Goal: Information Seeking & Learning: Learn about a topic

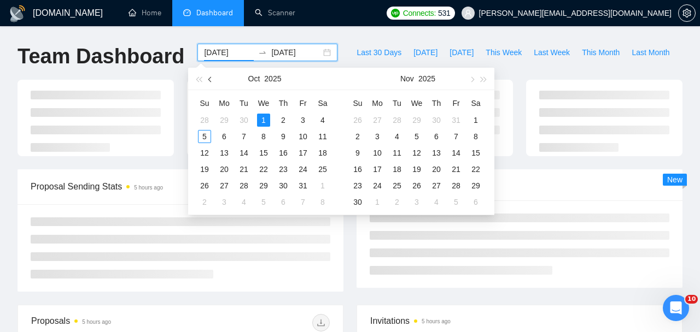
click at [212, 83] on button "button" at bounding box center [210, 79] width 12 height 22
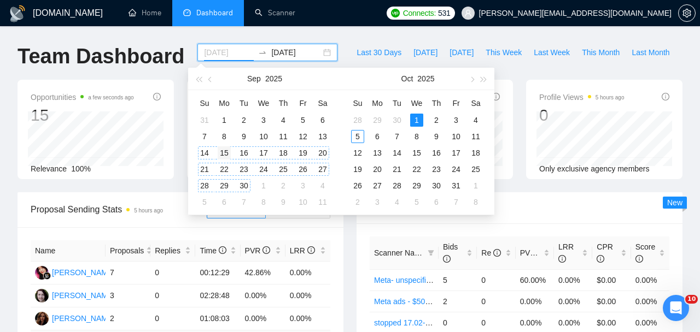
type input "[DATE]"
click at [222, 154] on div "15" at bounding box center [224, 152] width 13 height 13
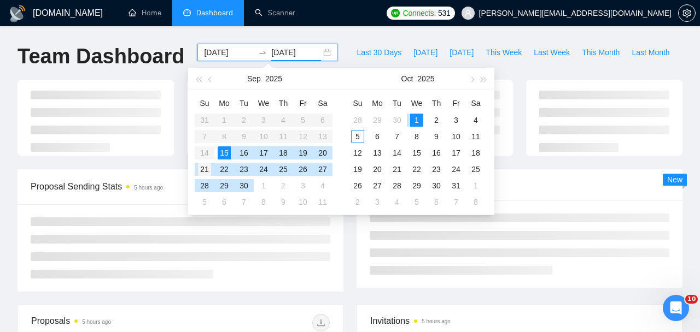
type input "[DATE]"
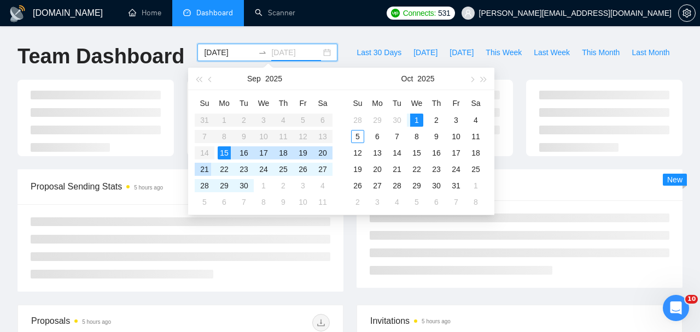
click at [205, 165] on div "21" at bounding box center [204, 169] width 13 height 13
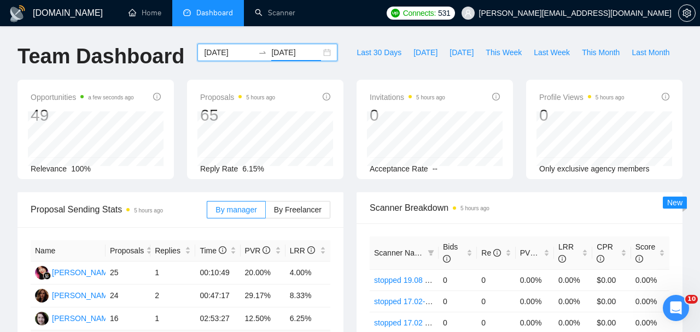
click at [224, 58] on div "[DATE] [DATE]" at bounding box center [267, 52] width 140 height 17
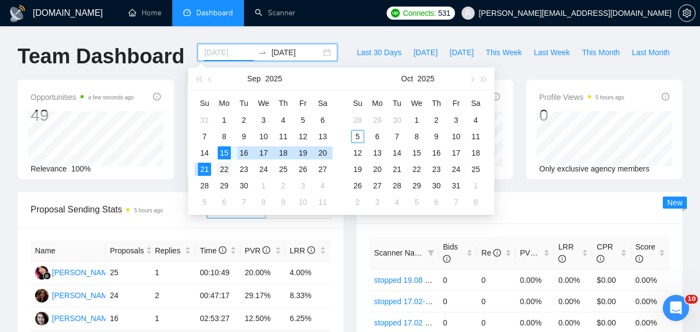
type input "[DATE]"
click at [219, 166] on div "22" at bounding box center [224, 169] width 13 height 13
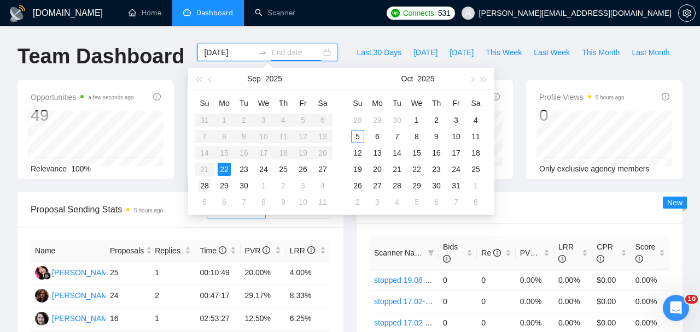
type input "[DATE]"
click at [202, 186] on div "28" at bounding box center [204, 185] width 13 height 13
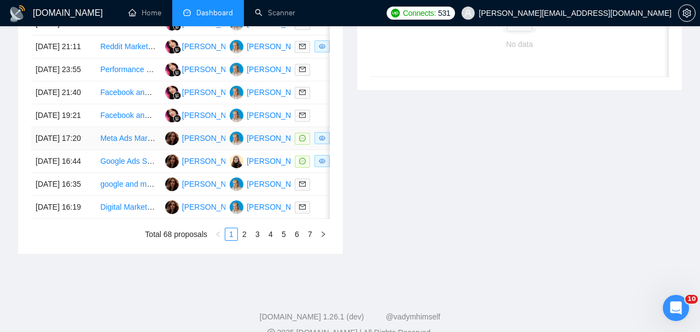
scroll to position [543, 0]
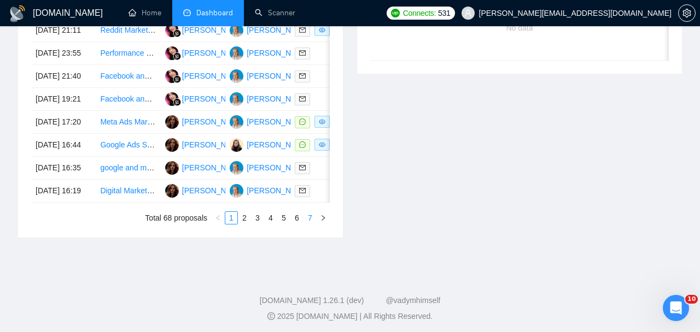
click at [312, 224] on link "7" at bounding box center [310, 218] width 12 height 12
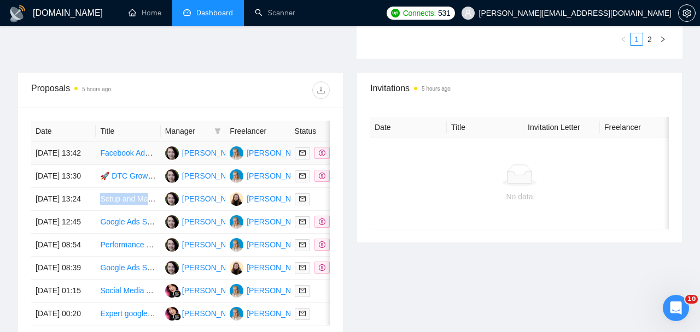
scroll to position [359, 0]
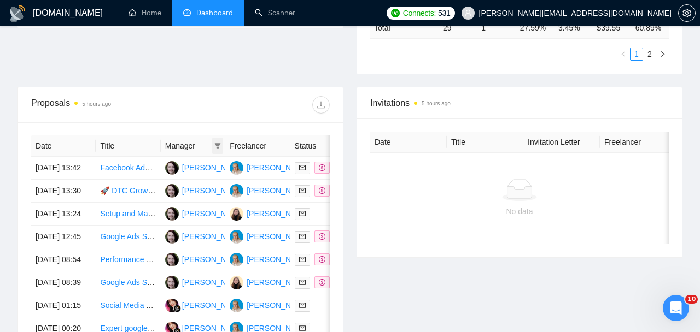
click at [216, 142] on span at bounding box center [217, 146] width 11 height 16
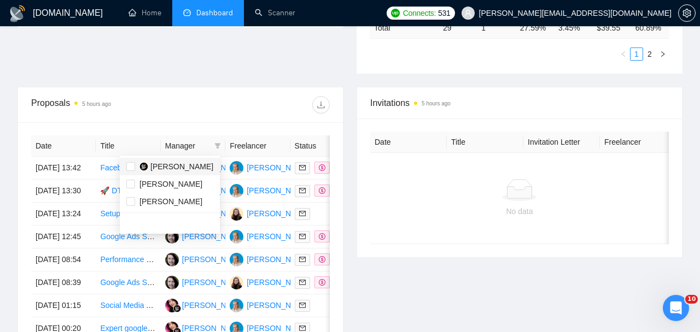
click at [179, 163] on span "[PERSON_NAME]" at bounding box center [181, 166] width 63 height 9
checkbox input "true"
click at [186, 107] on div at bounding box center [254, 104] width 149 height 17
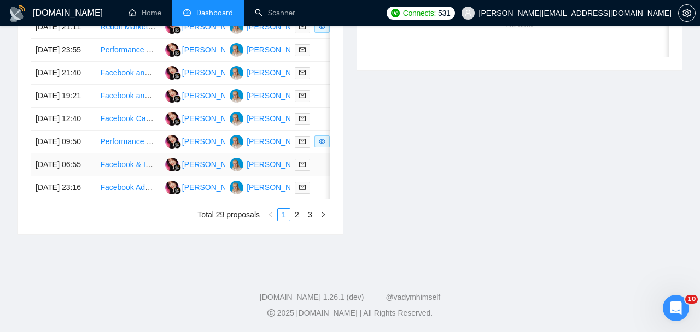
scroll to position [616, 0]
click at [310, 221] on link "3" at bounding box center [310, 215] width 12 height 12
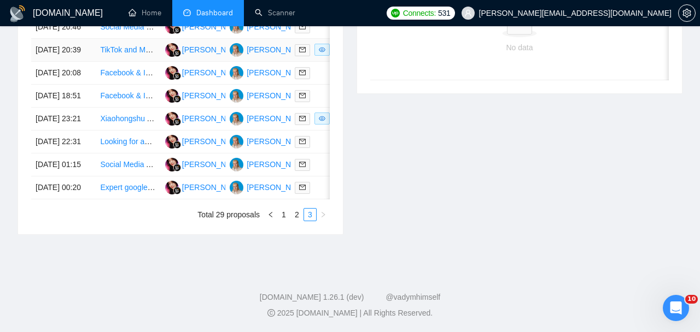
scroll to position [548, 0]
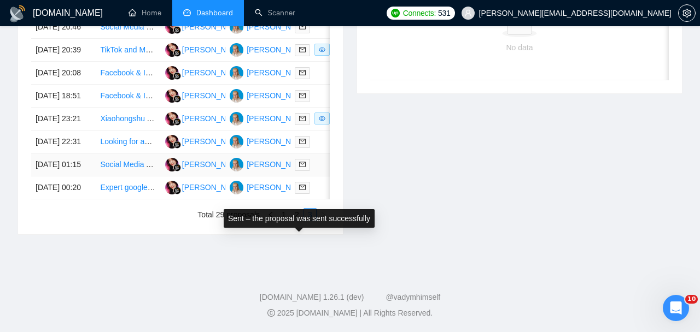
click at [316, 171] on div at bounding box center [323, 164] width 56 height 13
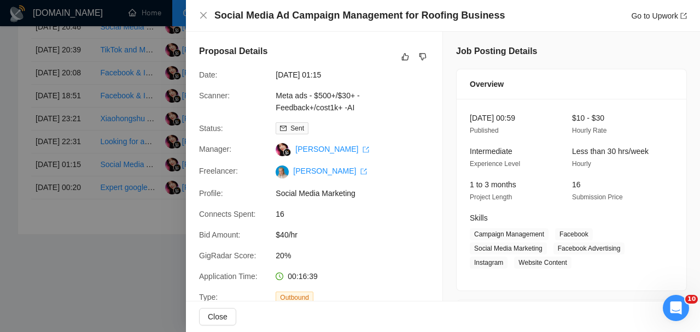
click at [134, 249] on div at bounding box center [350, 166] width 700 height 332
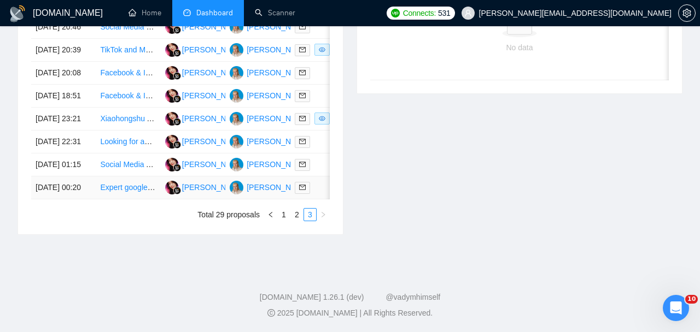
click at [321, 199] on td at bounding box center [322, 188] width 64 height 23
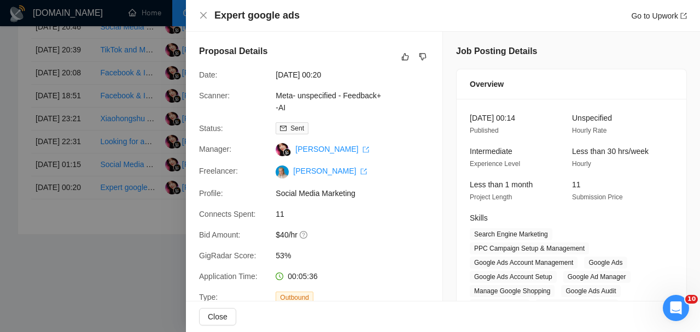
click at [117, 264] on div at bounding box center [350, 166] width 700 height 332
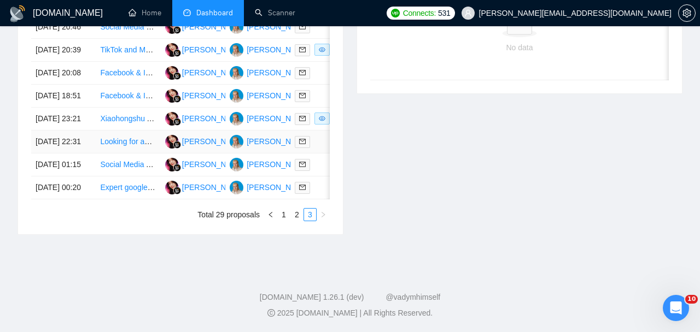
click at [316, 154] on td at bounding box center [322, 142] width 64 height 23
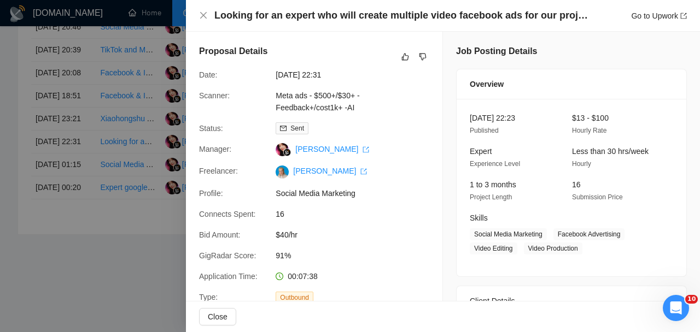
click at [124, 229] on div at bounding box center [350, 166] width 700 height 332
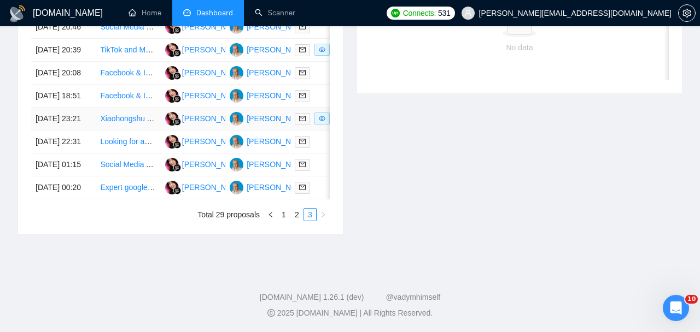
click at [309, 131] on td at bounding box center [322, 119] width 64 height 23
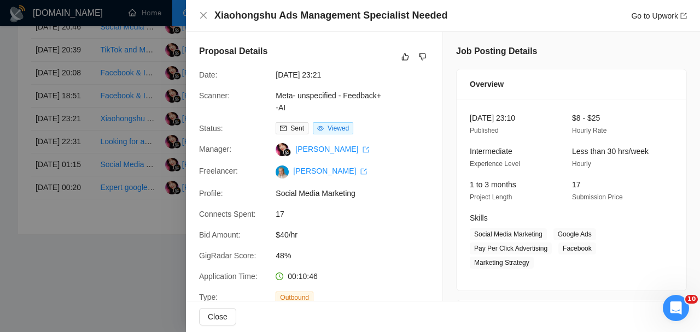
click at [154, 196] on div at bounding box center [350, 166] width 700 height 332
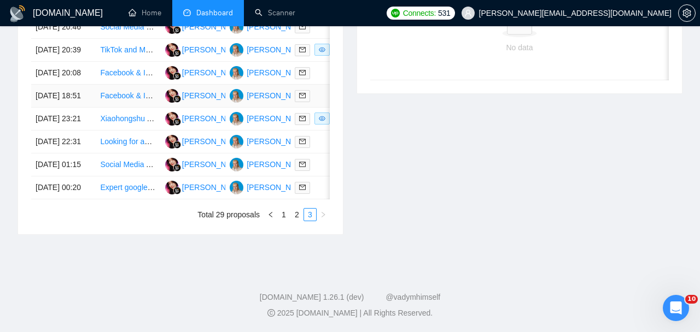
click at [320, 108] on td at bounding box center [322, 96] width 64 height 23
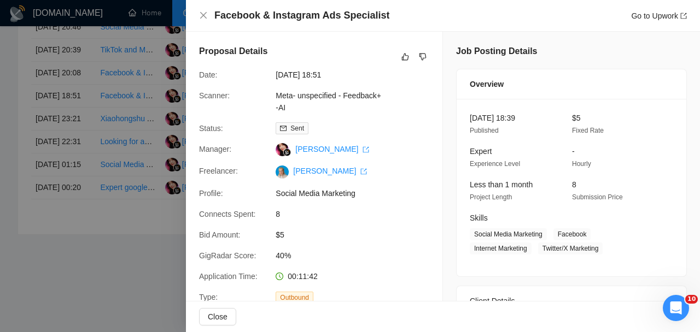
click at [129, 199] on div at bounding box center [350, 166] width 700 height 332
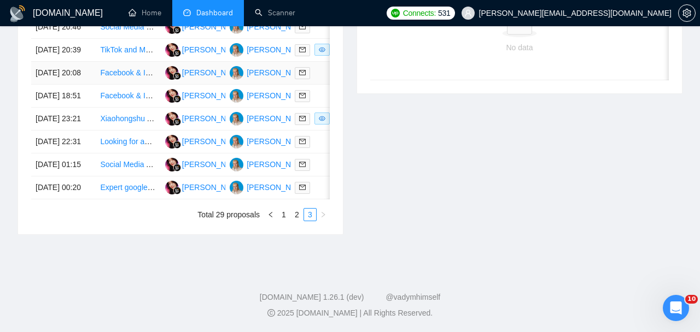
scroll to position [530, 0]
click at [319, 102] on div at bounding box center [323, 96] width 56 height 13
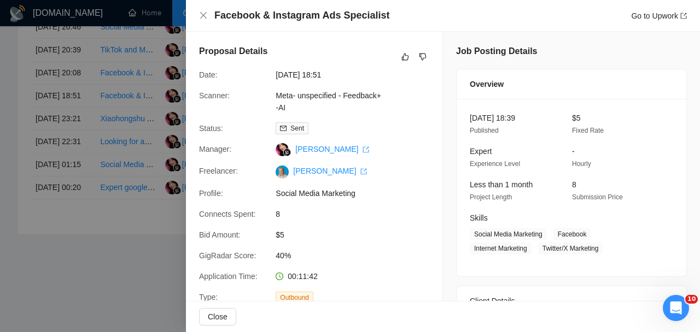
click at [98, 233] on div at bounding box center [350, 166] width 700 height 332
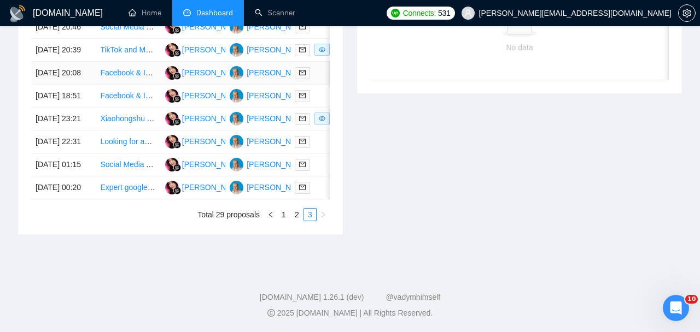
click at [313, 79] on link at bounding box center [305, 73] width 20 height 13
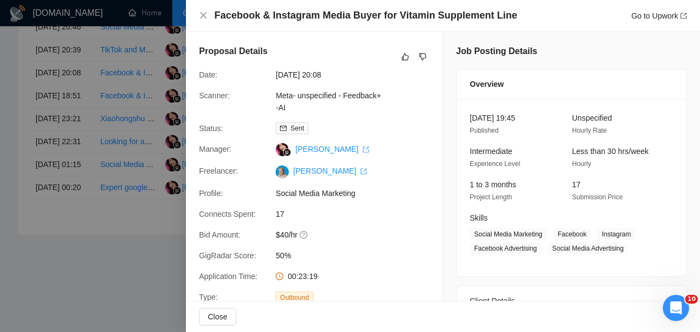
click at [109, 146] on div at bounding box center [350, 166] width 700 height 332
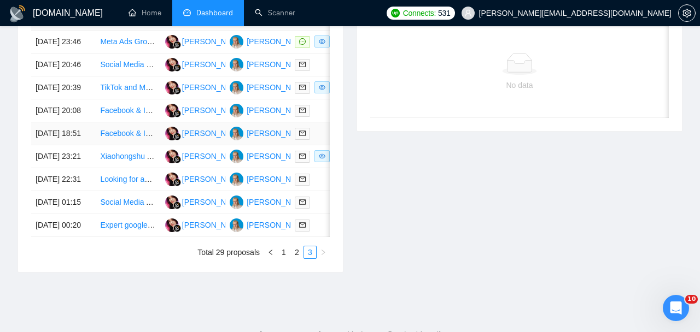
scroll to position [484, 0]
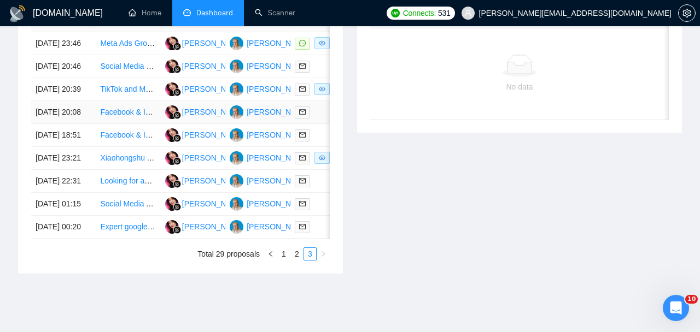
click at [324, 119] on div at bounding box center [323, 112] width 56 height 13
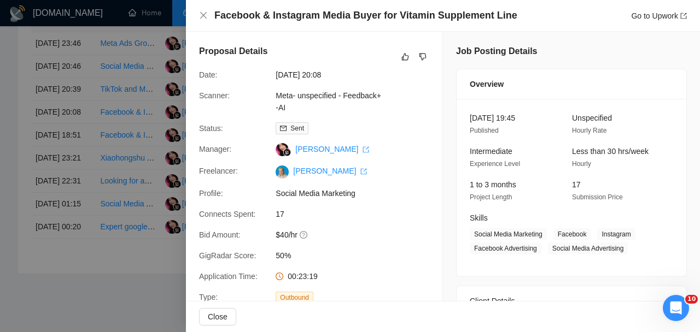
click at [108, 184] on div at bounding box center [350, 166] width 700 height 332
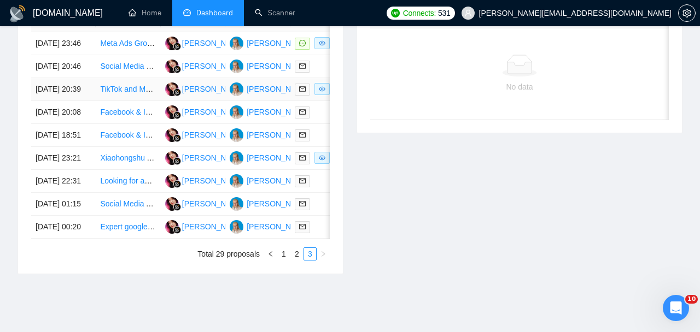
click at [315, 101] on td at bounding box center [322, 89] width 64 height 23
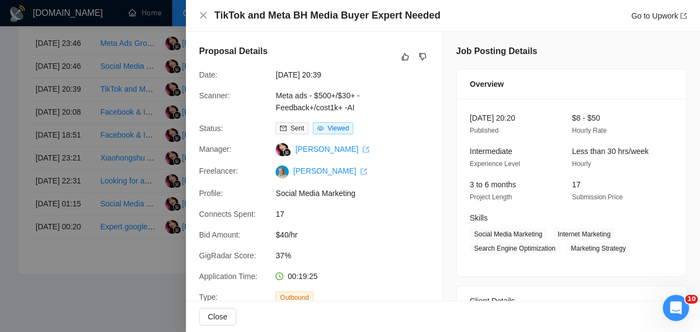
click at [114, 174] on div at bounding box center [350, 166] width 700 height 332
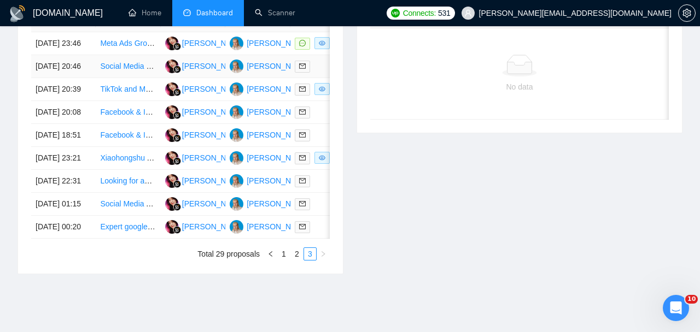
click at [318, 73] on div at bounding box center [323, 66] width 56 height 13
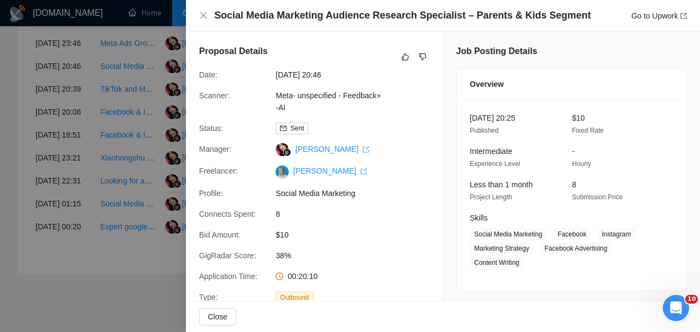
click at [102, 164] on div at bounding box center [350, 166] width 700 height 332
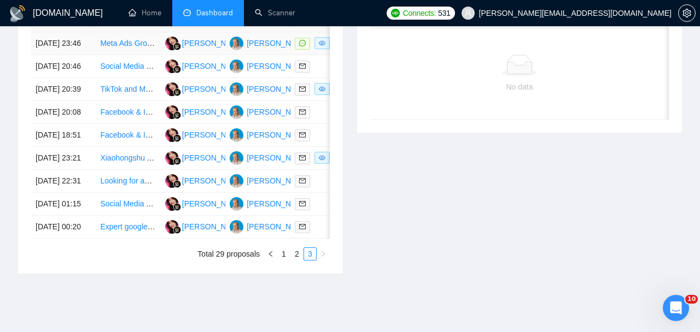
click at [324, 55] on td at bounding box center [322, 43] width 64 height 23
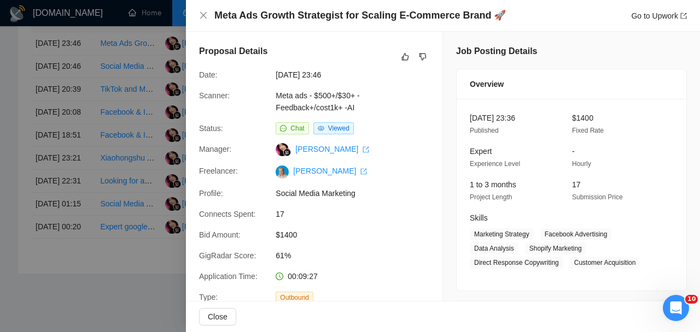
click at [156, 154] on div at bounding box center [350, 166] width 700 height 332
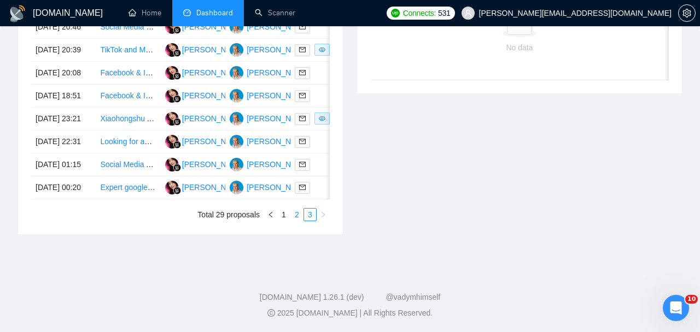
scroll to position [560, 0]
click at [296, 221] on link "2" at bounding box center [297, 215] width 12 height 12
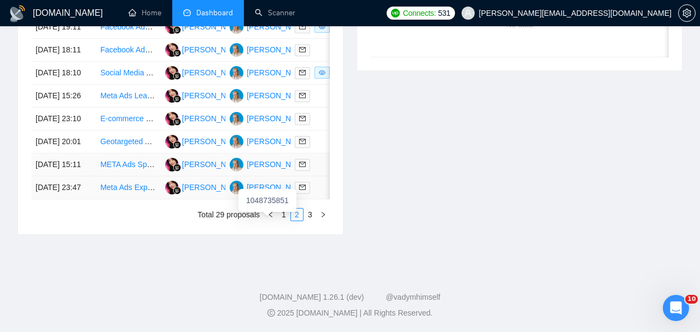
scroll to position [568, 0]
copy link "Meta Ads Expert for Healthcare SaaS"
click at [320, 199] on td at bounding box center [322, 188] width 64 height 23
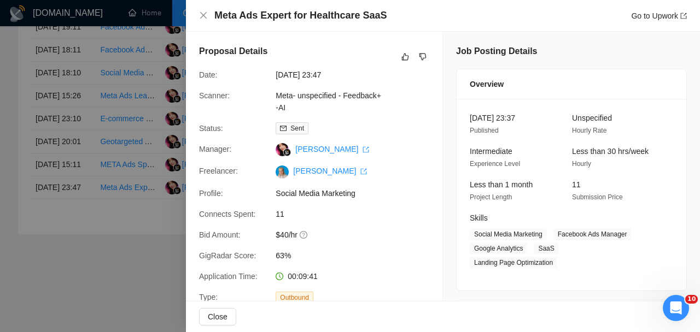
click at [159, 287] on div at bounding box center [350, 166] width 700 height 332
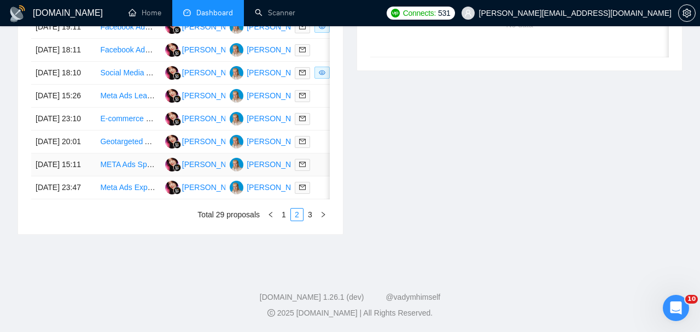
click at [320, 177] on td at bounding box center [322, 165] width 64 height 23
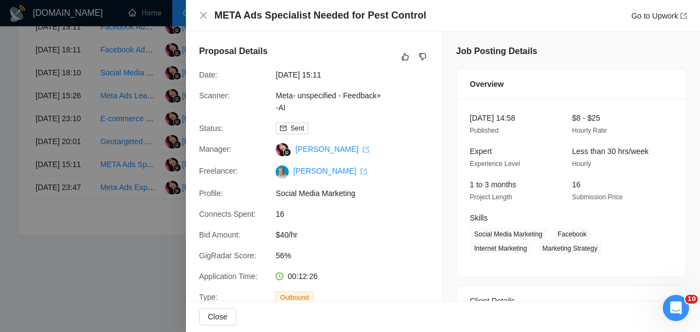
click at [19, 290] on div at bounding box center [350, 166] width 700 height 332
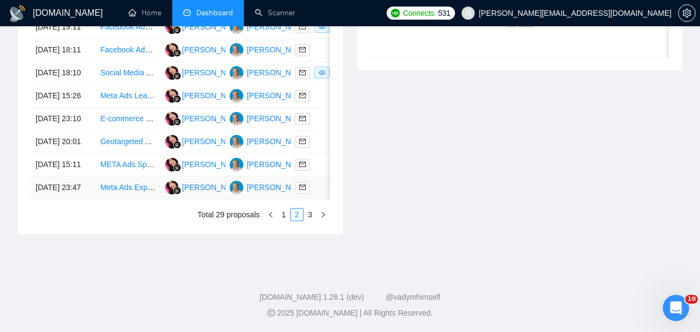
click at [319, 194] on div at bounding box center [323, 187] width 56 height 13
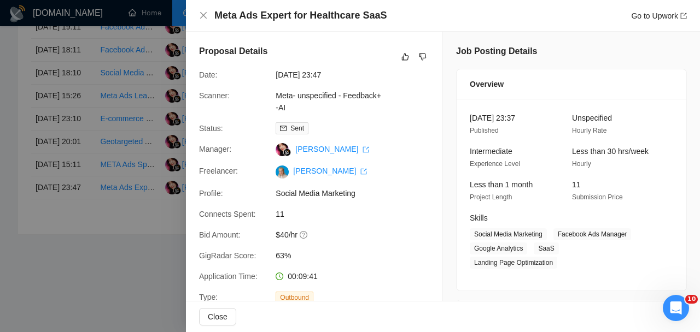
click at [86, 281] on div at bounding box center [350, 166] width 700 height 332
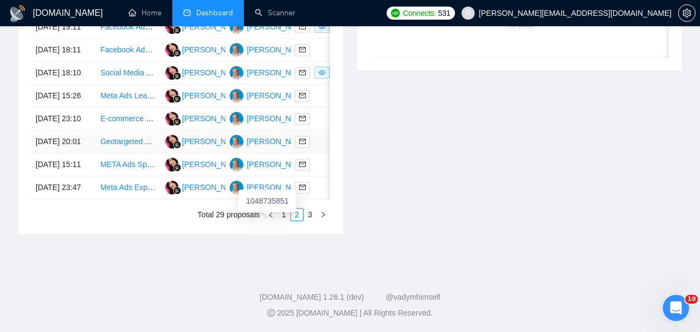
click at [318, 148] on div at bounding box center [323, 142] width 56 height 13
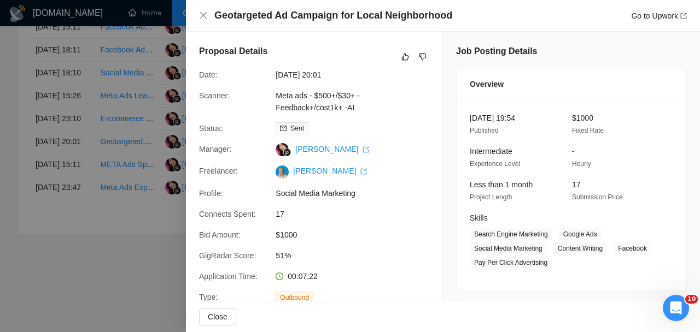
click at [109, 237] on div at bounding box center [350, 166] width 700 height 332
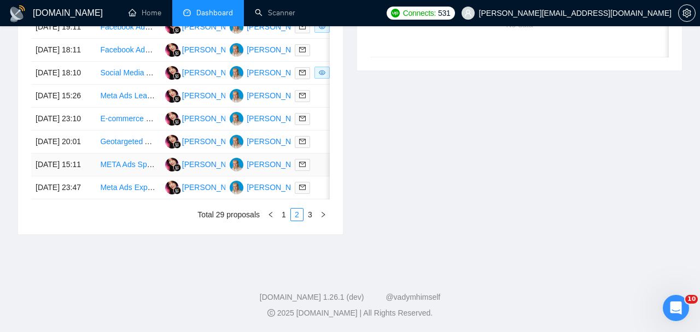
scroll to position [581, 0]
click at [322, 125] on div at bounding box center [323, 119] width 56 height 13
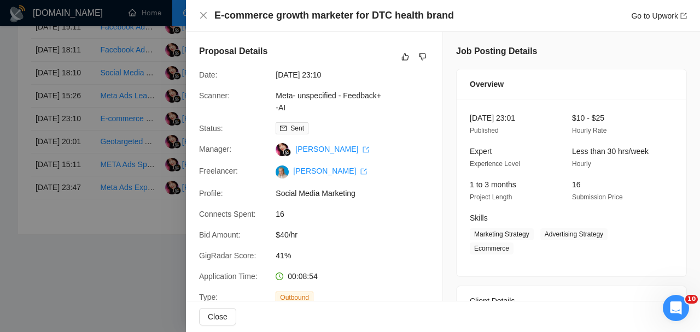
click at [115, 216] on div at bounding box center [350, 166] width 700 height 332
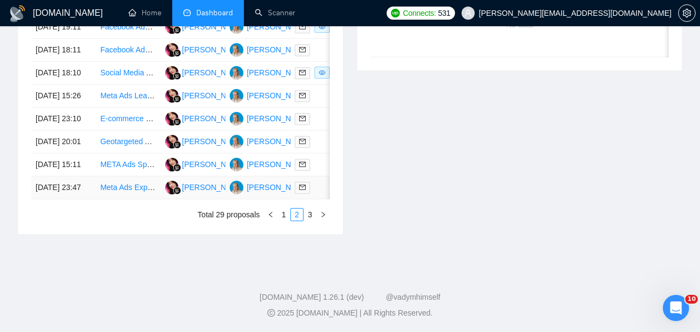
scroll to position [578, 0]
copy link "META Ads Specialist Needed for Pest Control"
copy link "Geotargeted Ad Campaign for Local Neighborhood"
copy link "E-commerce growth marketer for DTC health brand"
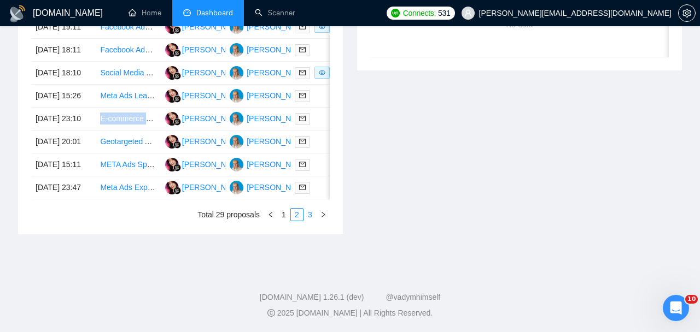
click at [311, 221] on link "3" at bounding box center [310, 215] width 12 height 12
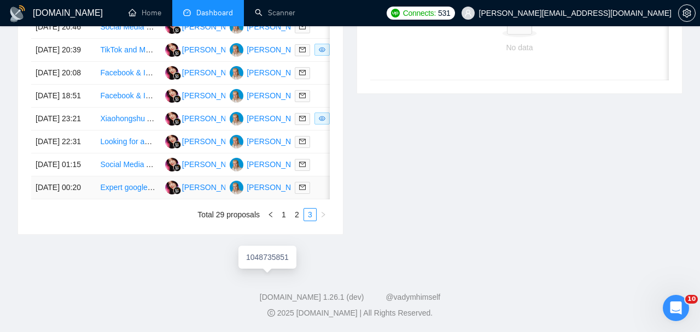
scroll to position [556, 0]
click at [326, 194] on div at bounding box center [323, 187] width 56 height 13
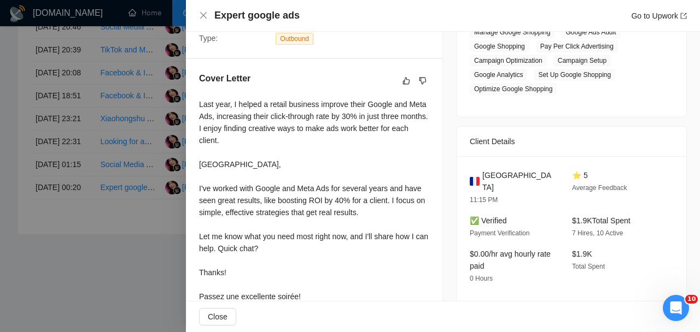
scroll to position [280, 0]
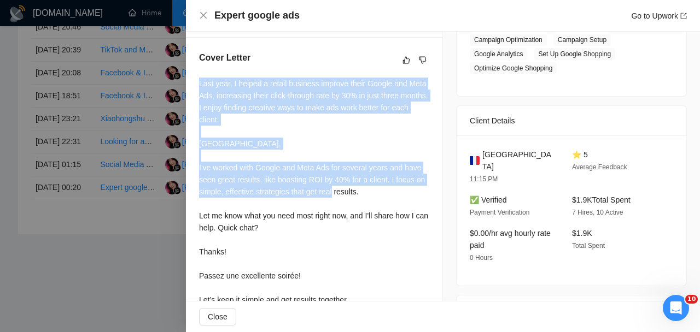
drag, startPoint x: 199, startPoint y: 82, endPoint x: 287, endPoint y: 232, distance: 174.1
click at [286, 228] on div "Last year, I helped a retail business improve their Google and Meta Ads, increa…" at bounding box center [314, 192] width 230 height 228
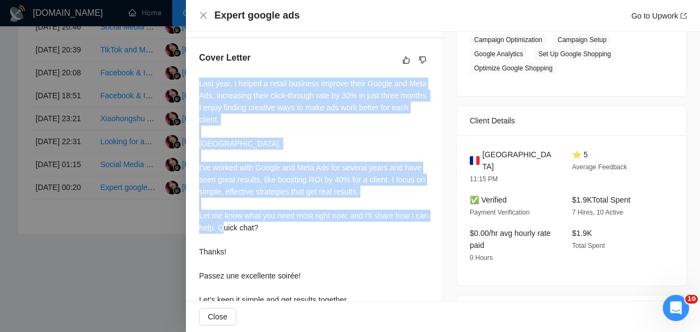
scroll to position [346, 0]
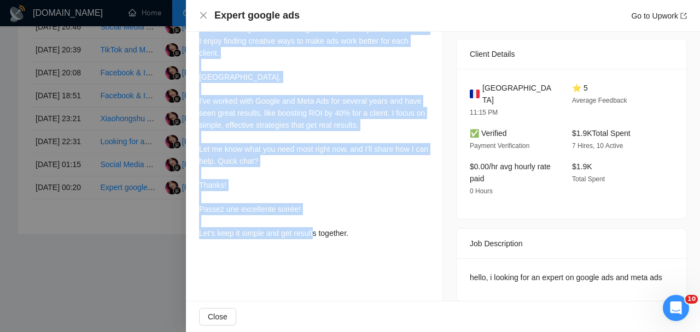
click at [353, 233] on div "Last year, I helped a retail business improve their Google and Meta Ads, increa…" at bounding box center [314, 125] width 230 height 228
copy div "Last year, I helped a retail business improve their Google and Meta Ads, increa…"
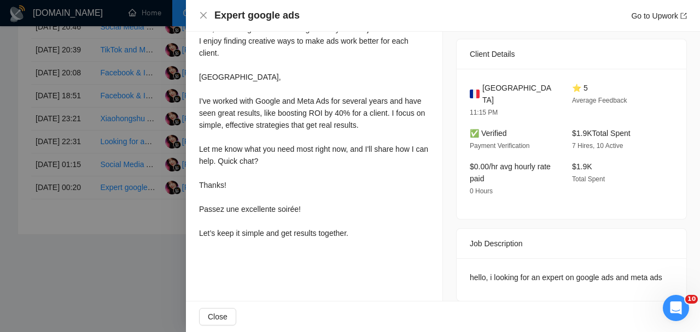
click at [156, 228] on div at bounding box center [350, 166] width 700 height 332
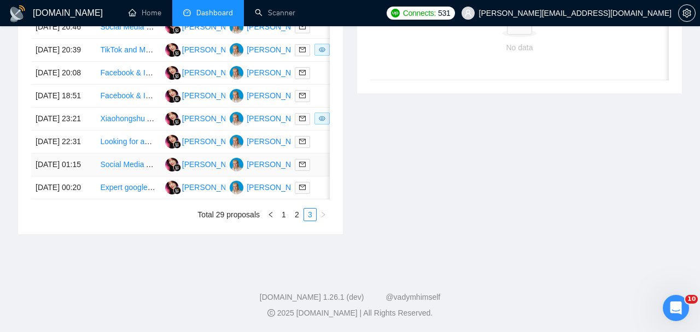
click at [324, 171] on div at bounding box center [323, 164] width 56 height 13
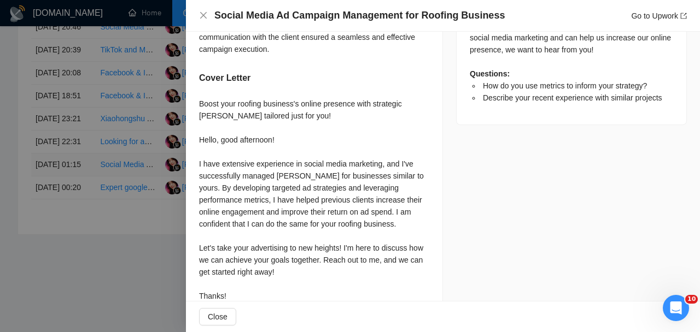
scroll to position [628, 0]
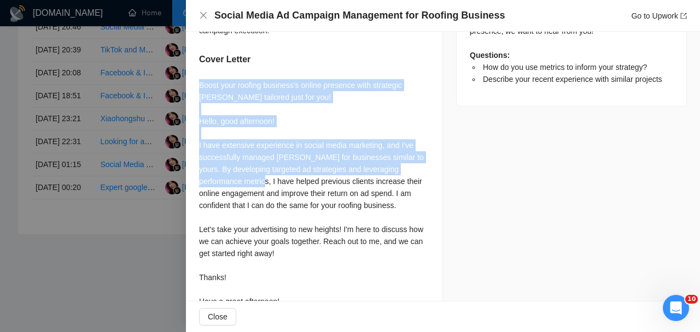
drag, startPoint x: 193, startPoint y: 93, endPoint x: 278, endPoint y: 199, distance: 136.5
click at [279, 199] on div "How do you use metrics to inform your strategy? 1) Strategic KPI Selection: I p…" at bounding box center [314, 7] width 256 height 635
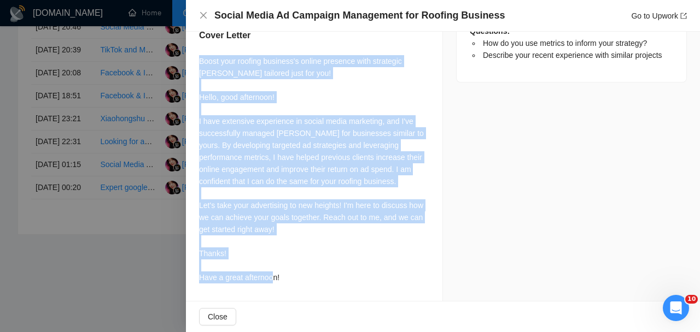
click at [281, 277] on div "Boost your roofing business's online presence with strategic [PERSON_NAME] tail…" at bounding box center [314, 169] width 230 height 228
copy div "Boost your roofing business's online presence with strategic [PERSON_NAME] tail…"
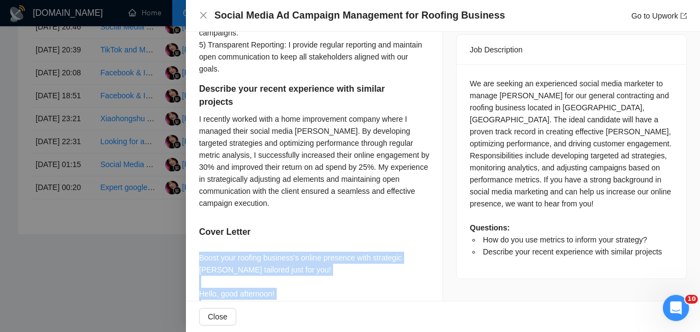
scroll to position [446, 0]
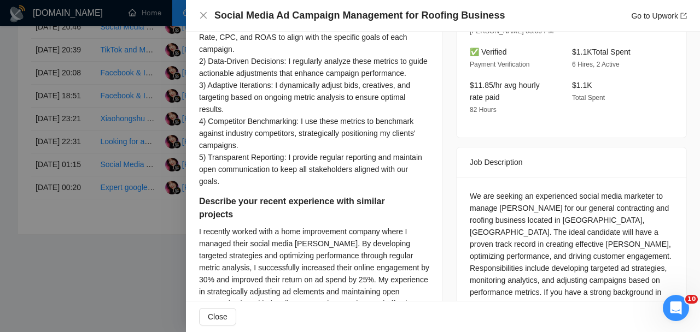
click at [394, 187] on div "1) Strategic KPI Selection: I prioritize metrics like CTR, Conversion Rate, CPC…" at bounding box center [314, 103] width 230 height 168
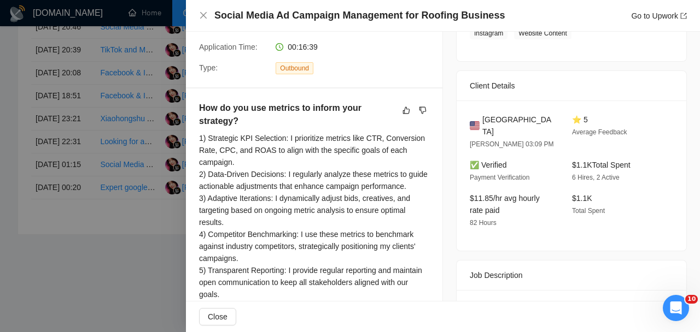
scroll to position [229, 0]
click at [164, 169] on div at bounding box center [350, 166] width 700 height 332
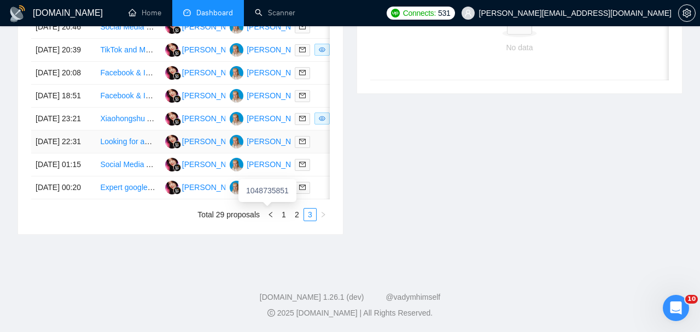
click at [316, 148] on div at bounding box center [323, 142] width 56 height 13
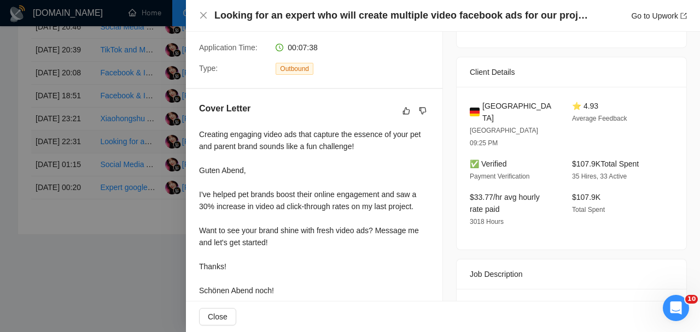
scroll to position [278, 0]
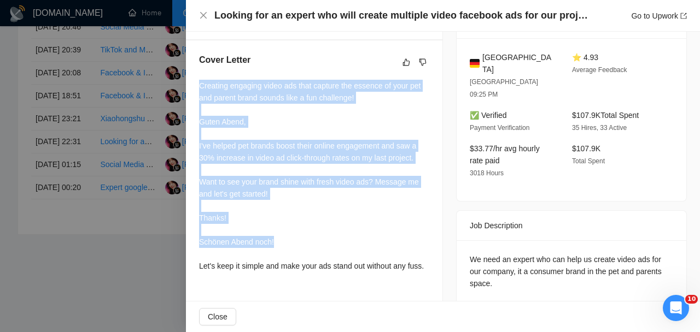
drag, startPoint x: 198, startPoint y: 81, endPoint x: 287, endPoint y: 240, distance: 181.5
click at [289, 241] on div "Creating engaging video ads that capture the essence of your pet and parent bra…" at bounding box center [314, 176] width 230 height 192
click at [222, 272] on div "Creating engaging video ads that capture the essence of your pet and parent bra…" at bounding box center [314, 176] width 230 height 192
copy div "Creating engaging video ads that capture the essence of your pet and parent bra…"
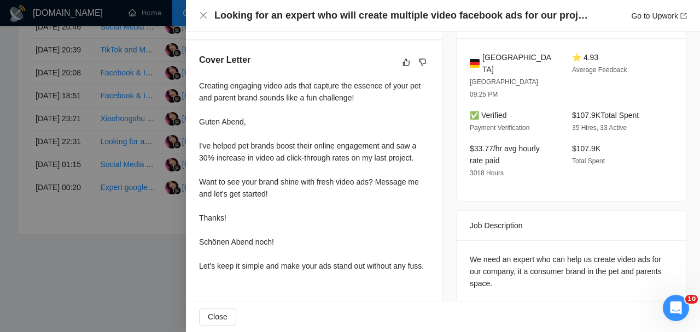
click at [138, 185] on div at bounding box center [350, 166] width 700 height 332
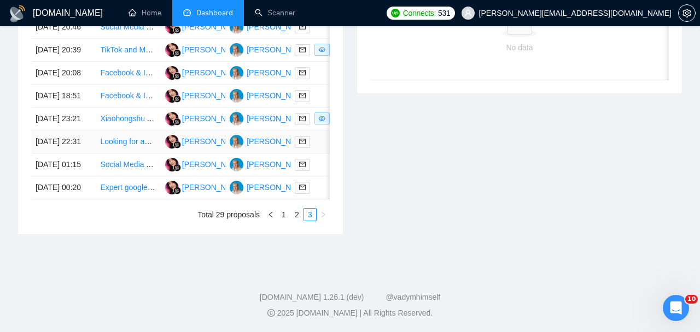
scroll to position [521, 0]
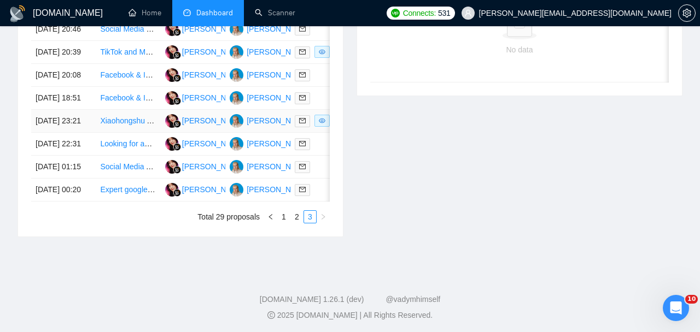
click at [308, 133] on td at bounding box center [322, 121] width 64 height 23
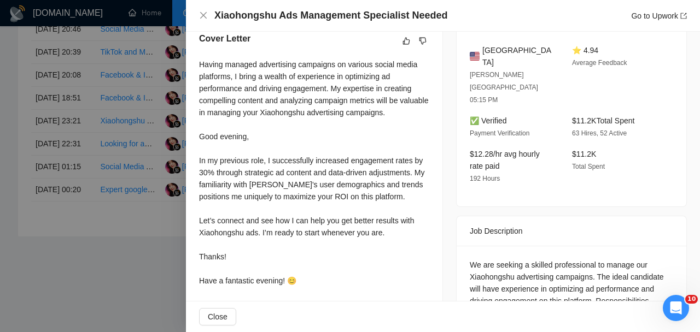
scroll to position [296, 0]
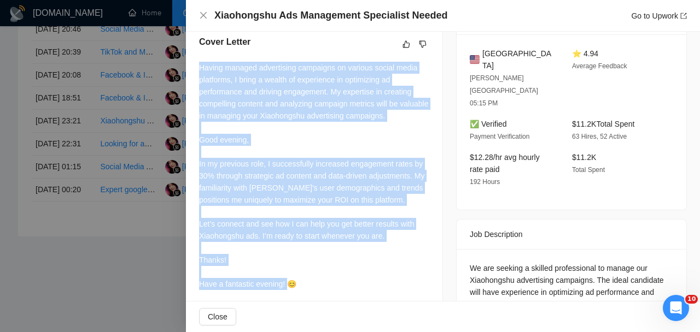
drag, startPoint x: 199, startPoint y: 72, endPoint x: 302, endPoint y: 295, distance: 245.2
click at [302, 295] on div "Having managed advertising campaigns on various social media platforms, I bring…" at bounding box center [314, 194] width 230 height 265
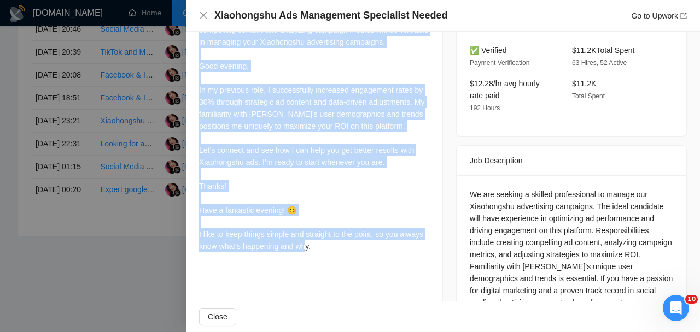
click at [340, 252] on div "Having managed advertising campaigns on various social media platforms, I bring…" at bounding box center [314, 120] width 230 height 265
copy div "Having managed advertising campaigns on various social media platforms, I bring…"
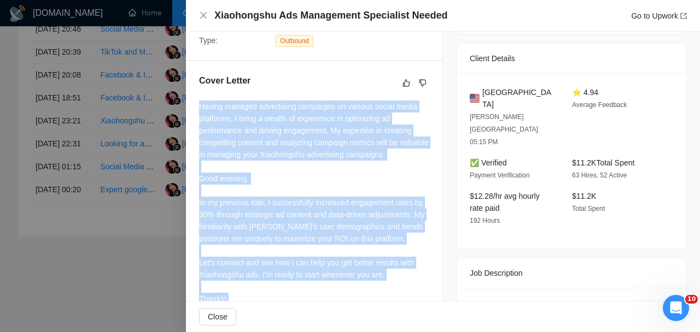
scroll to position [241, 0]
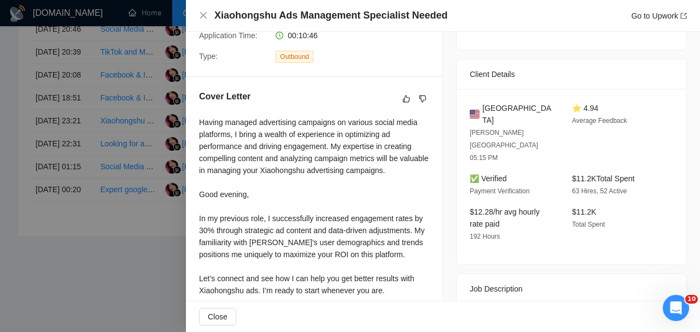
click at [158, 174] on div at bounding box center [350, 166] width 700 height 332
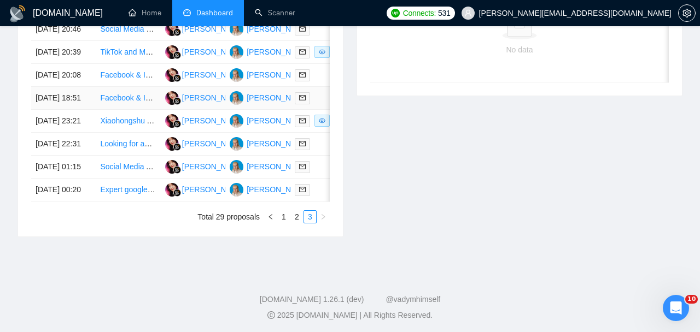
click at [321, 104] on div at bounding box center [323, 98] width 56 height 13
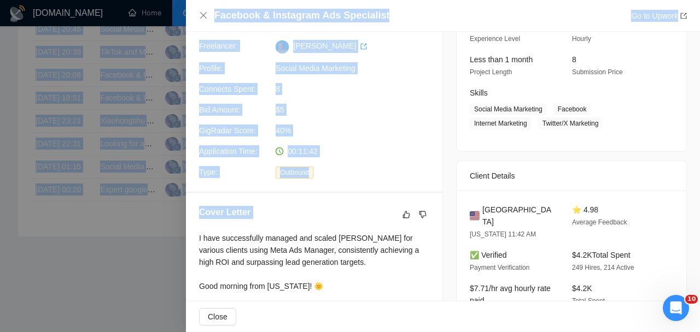
scroll to position [0, 0]
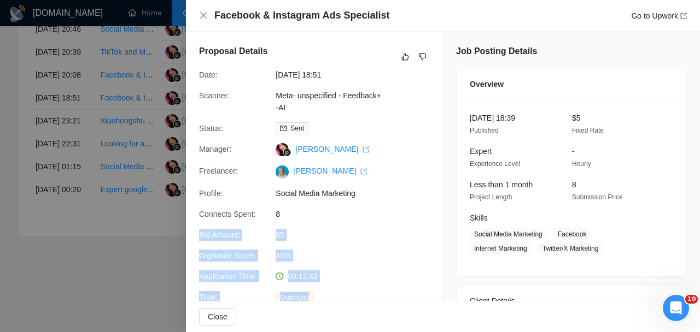
drag, startPoint x: 197, startPoint y: 72, endPoint x: 302, endPoint y: 219, distance: 180.9
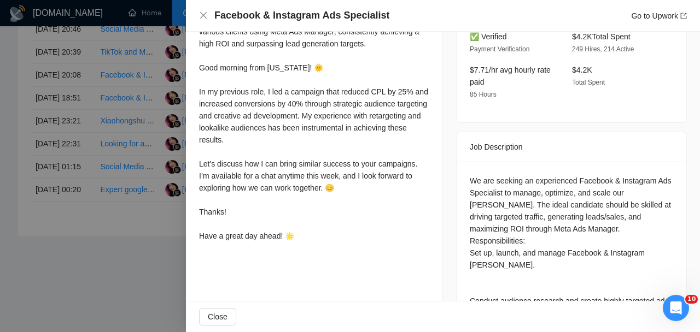
scroll to position [344, 0]
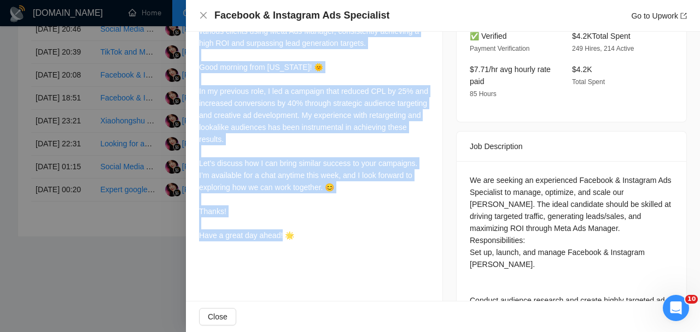
click at [299, 233] on div "I have successfully managed and scaled [PERSON_NAME] for various clients using …" at bounding box center [314, 127] width 230 height 228
copy div "Bid Amount: $5 GigRadar Score: 40% Application Time: 00:11:42 Type: Outbound Co…"
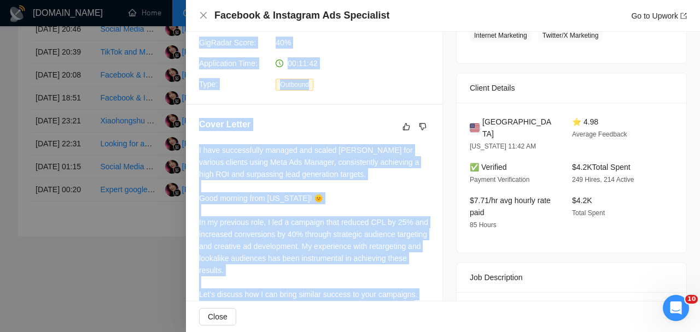
scroll to position [210, 0]
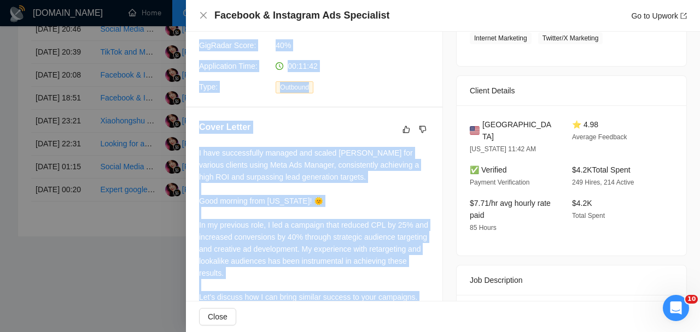
click at [227, 143] on div "Cover Letter I have successfully managed and scaled [PERSON_NAME] for various c…" at bounding box center [314, 250] width 256 height 285
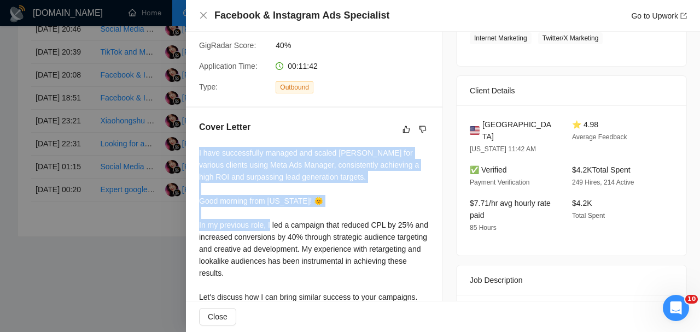
drag, startPoint x: 197, startPoint y: 148, endPoint x: 283, endPoint y: 236, distance: 123.3
click at [281, 234] on div "Cover Letter I have successfully managed and scaled [PERSON_NAME] for various c…" at bounding box center [314, 250] width 256 height 285
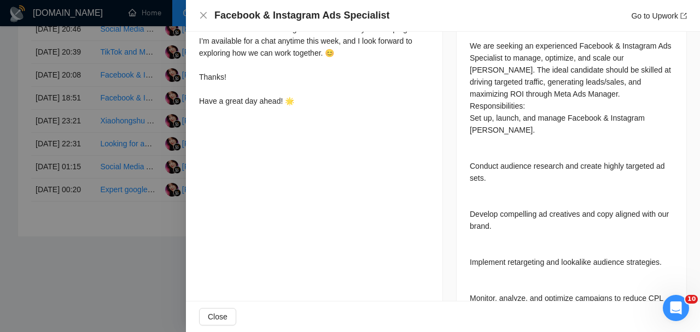
scroll to position [475, 0]
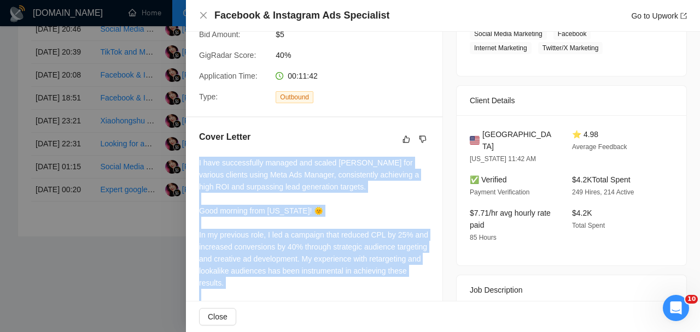
scroll to position [255, 0]
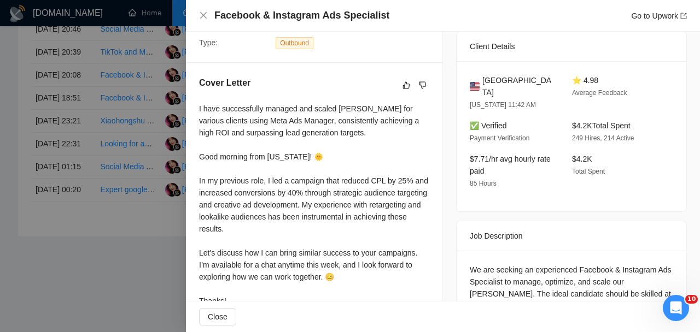
click at [154, 193] on div at bounding box center [350, 166] width 700 height 332
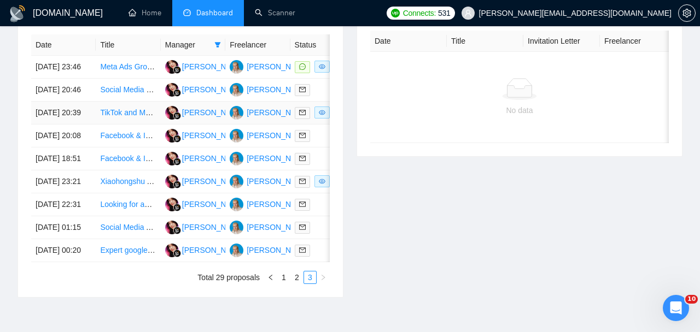
scroll to position [462, 0]
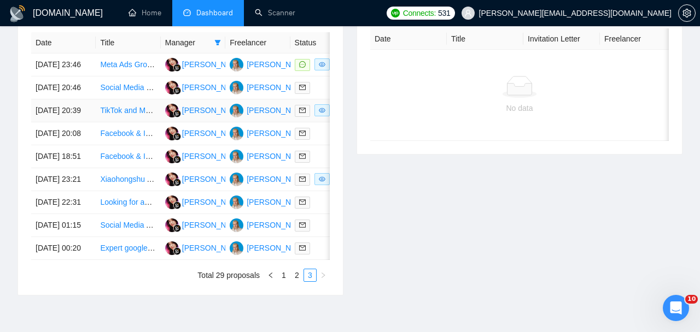
click at [308, 122] on td at bounding box center [322, 110] width 64 height 23
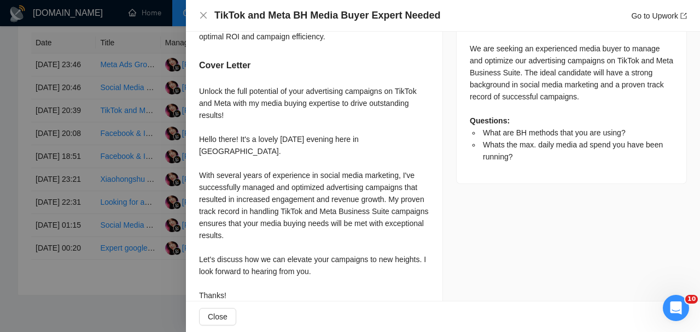
scroll to position [475, 0]
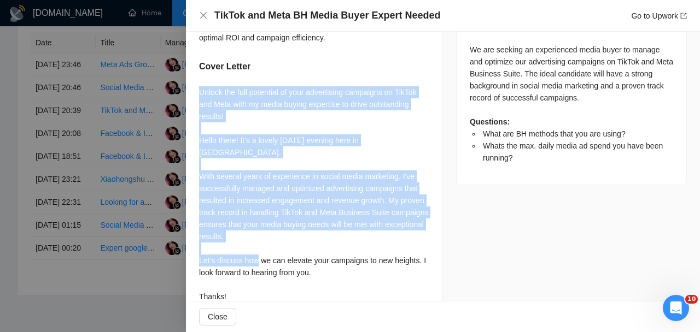
drag, startPoint x: 198, startPoint y: 105, endPoint x: 284, endPoint y: 259, distance: 176.1
click at [285, 258] on div "What are BH methods that you are using? In my experience, BH methods involve le…" at bounding box center [314, 106] width 256 height 526
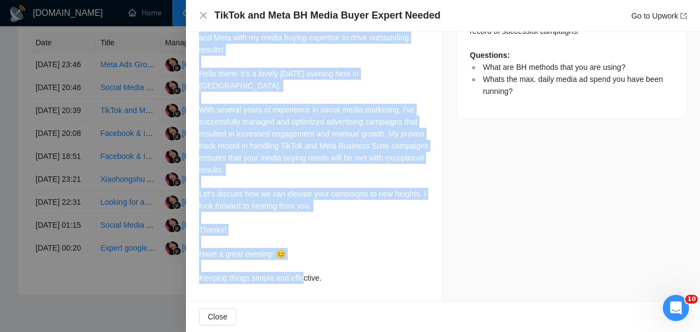
click at [330, 281] on div "Unlock the full potential of your advertising campaigns on TikTok and Meta with…" at bounding box center [314, 152] width 230 height 265
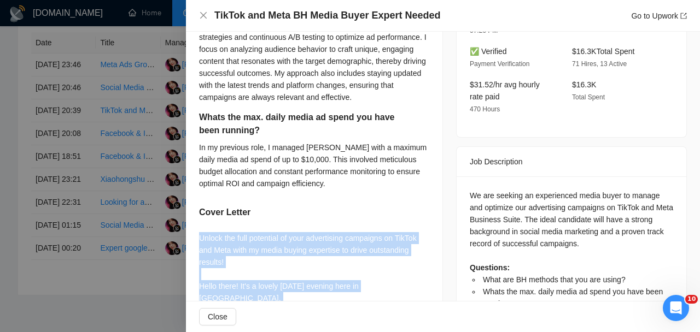
scroll to position [322, 0]
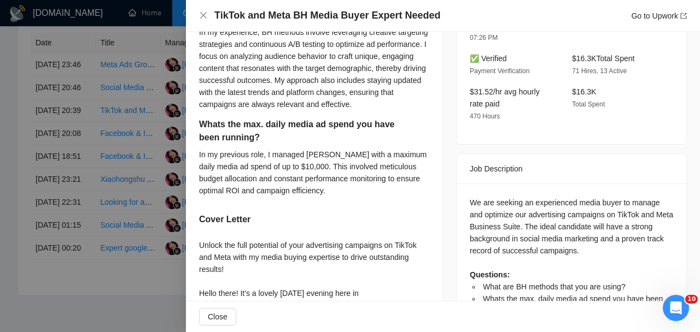
click at [164, 181] on div at bounding box center [350, 166] width 700 height 332
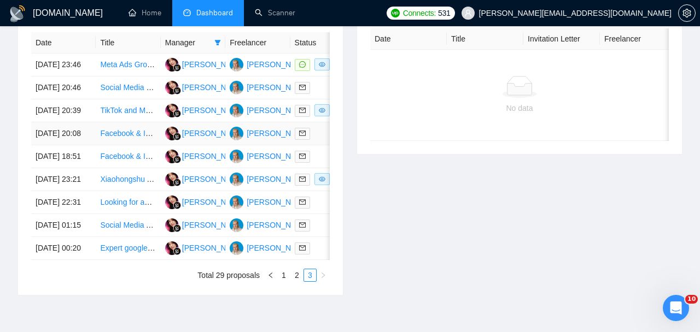
click at [315, 145] on td at bounding box center [322, 133] width 64 height 23
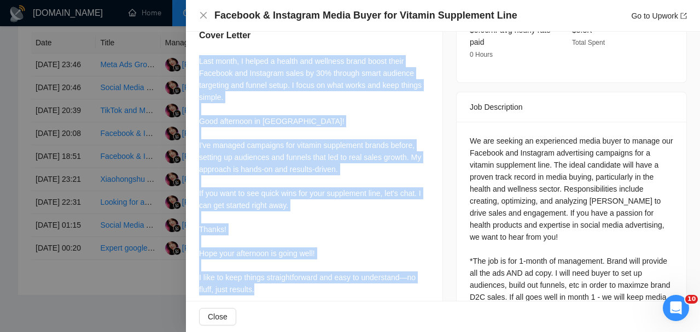
scroll to position [491, 0]
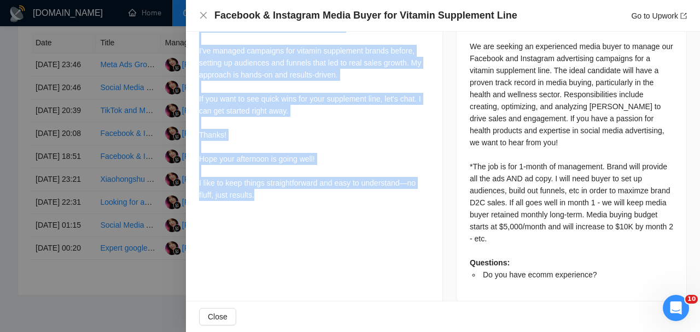
drag, startPoint x: 198, startPoint y: 63, endPoint x: 257, endPoint y: 198, distance: 147.8
click at [257, 198] on div "Do you have ecomm experience? Yes, I have extensive experience in e-commerce, p…" at bounding box center [314, 22] width 256 height 391
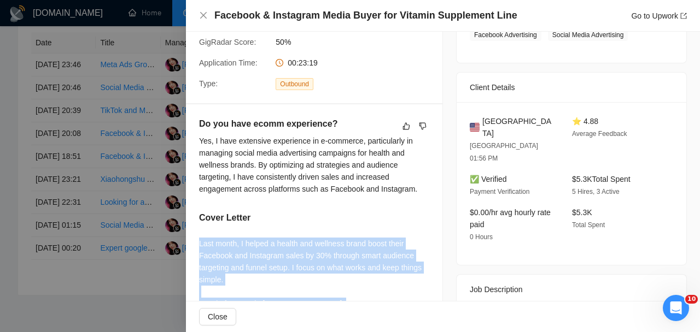
scroll to position [213, 0]
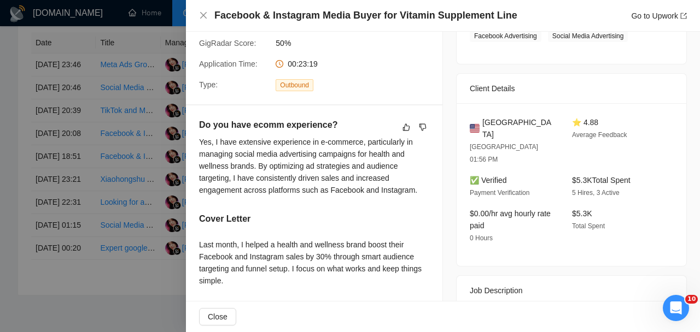
click at [131, 157] on div at bounding box center [350, 166] width 700 height 332
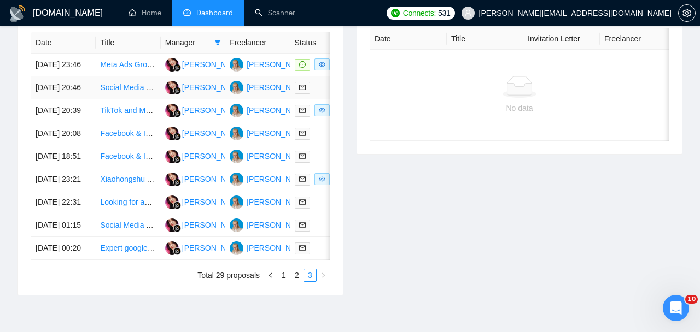
click at [321, 94] on div at bounding box center [323, 87] width 56 height 13
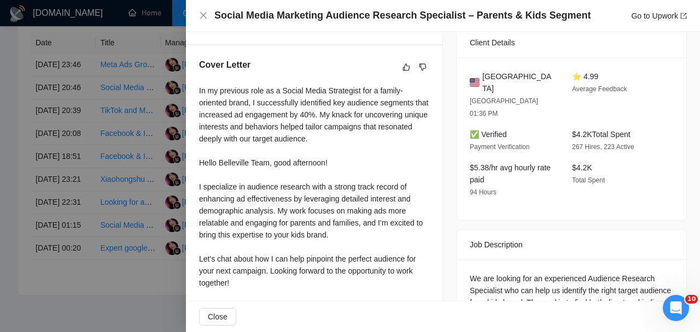
scroll to position [265, 0]
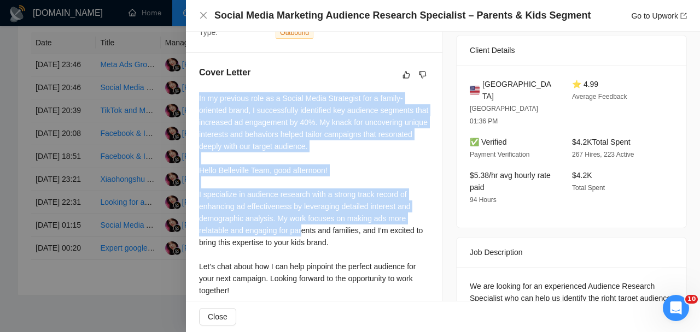
drag, startPoint x: 193, startPoint y: 102, endPoint x: 303, endPoint y: 230, distance: 168.6
click at [304, 230] on div "Cover Letter In my previous role as a Social Media Strategist for a family-orie…" at bounding box center [314, 231] width 256 height 357
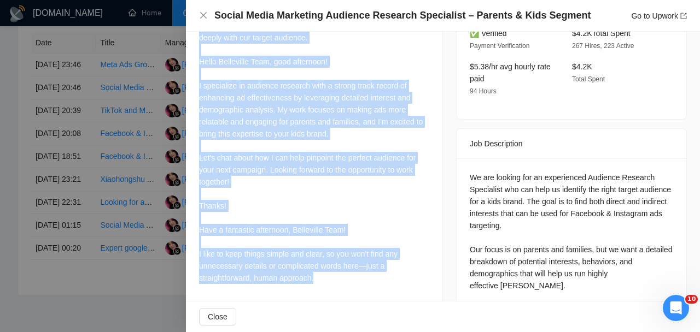
click at [322, 278] on div "In my previous role as a Social Media Strategist for a family-oriented brand, I…" at bounding box center [314, 134] width 230 height 301
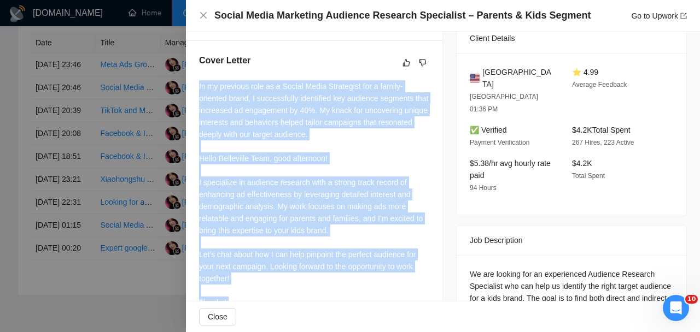
scroll to position [260, 0]
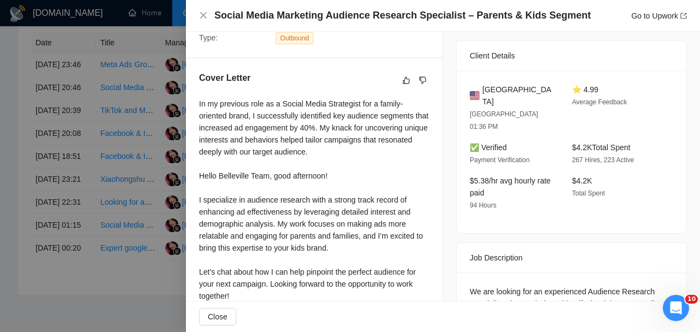
click at [157, 173] on div at bounding box center [350, 166] width 700 height 332
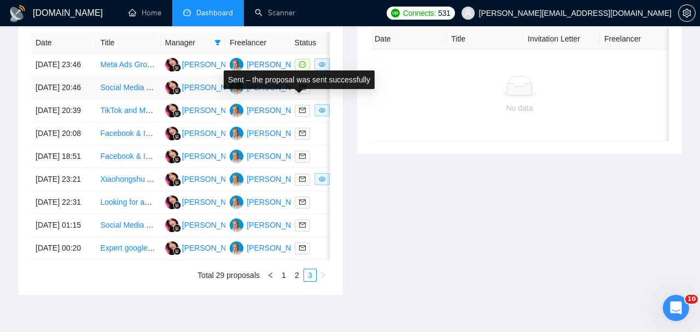
click at [322, 94] on div at bounding box center [323, 87] width 56 height 13
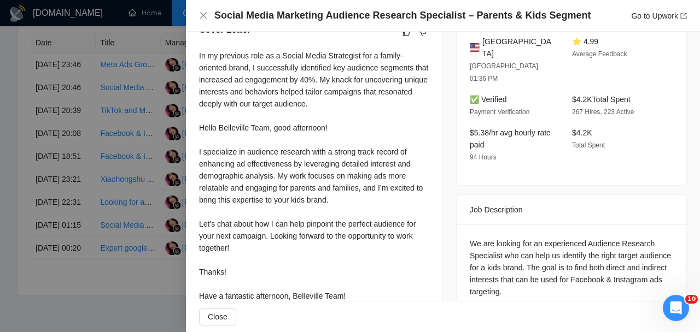
scroll to position [312, 0]
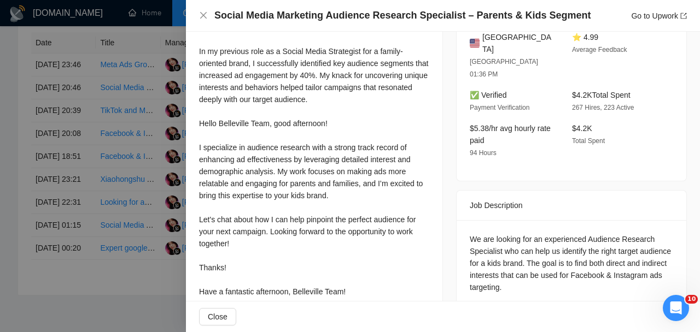
click at [150, 207] on div at bounding box center [350, 166] width 700 height 332
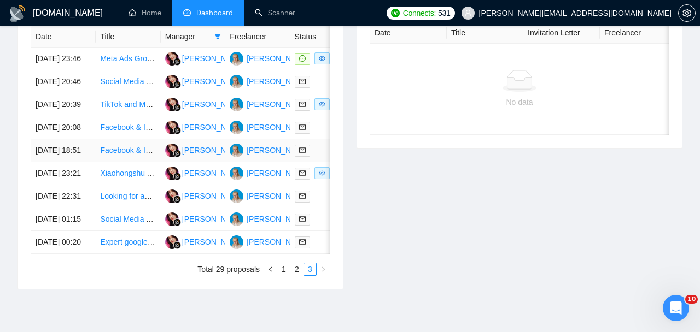
scroll to position [461, 0]
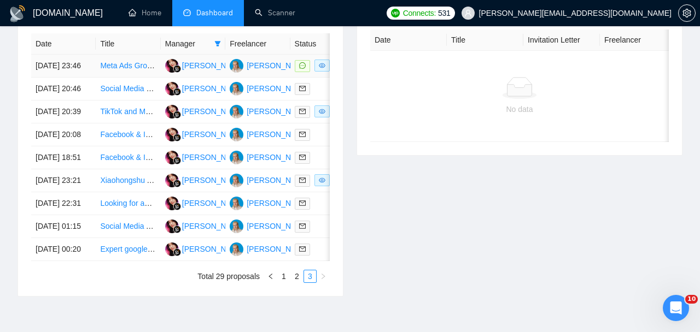
click at [302, 78] on td at bounding box center [322, 66] width 64 height 23
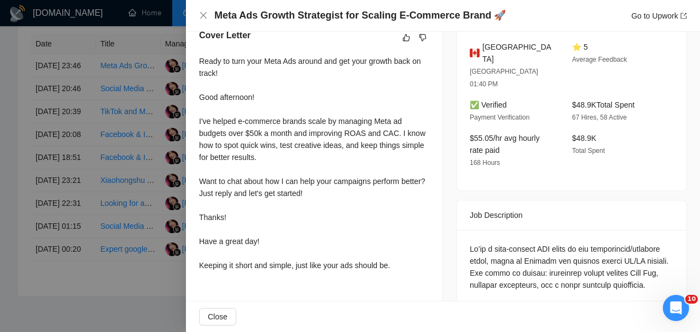
scroll to position [254, 0]
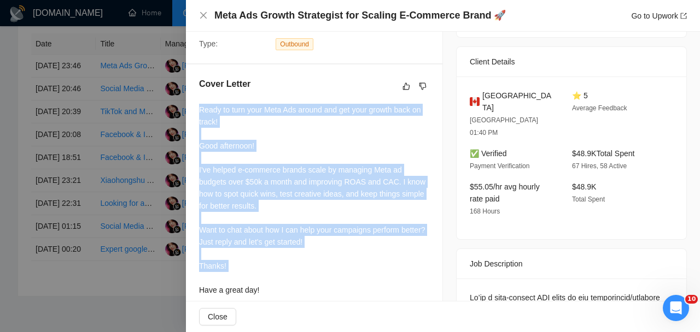
drag, startPoint x: 193, startPoint y: 107, endPoint x: 287, endPoint y: 273, distance: 190.6
click at [287, 273] on div "Cover Letter Ready to turn your Meta Ads around and get your growth back on tra…" at bounding box center [314, 200] width 256 height 273
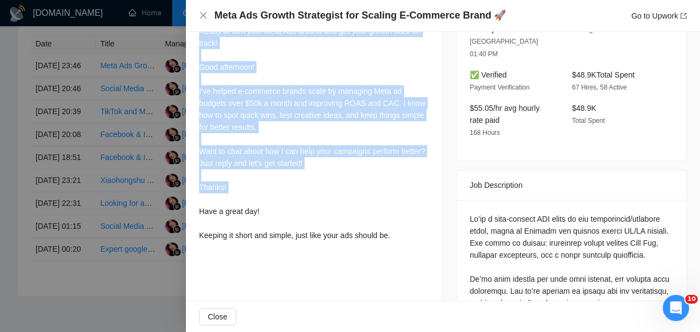
scroll to position [333, 0]
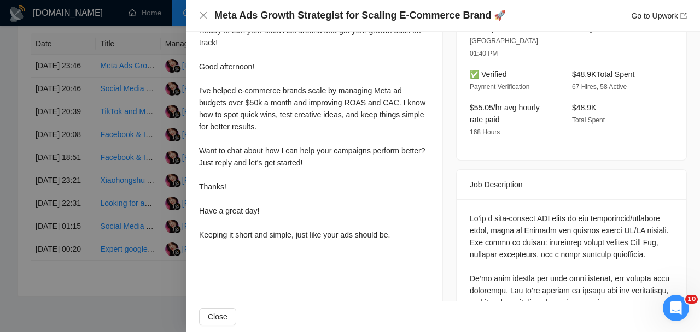
click at [404, 238] on div "Ready to turn your Meta Ads around and get your growth back on track! Good afte…" at bounding box center [314, 133] width 230 height 216
click at [399, 236] on div "Ready to turn your Meta Ads around and get your growth back on track! Good afte…" at bounding box center [314, 133] width 230 height 216
click at [395, 235] on div "Ready to turn your Meta Ads around and get your growth back on track! Good afte…" at bounding box center [314, 133] width 230 height 216
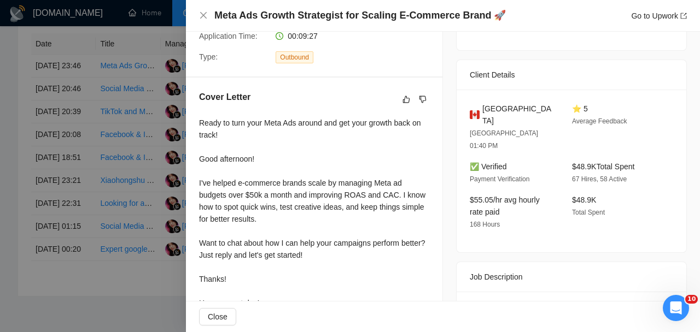
scroll to position [226, 0]
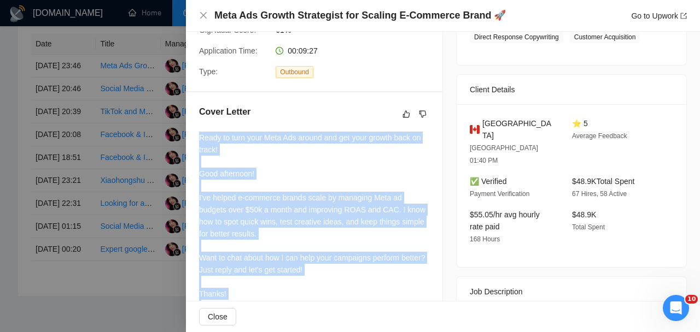
click at [195, 140] on div "Cover Letter Ready to turn your Meta Ads around and get your growth back on tra…" at bounding box center [314, 228] width 256 height 273
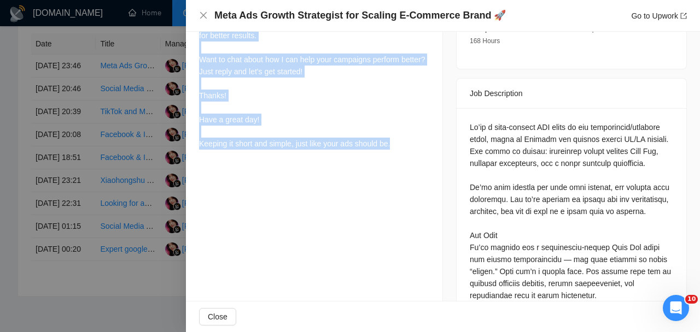
scroll to position [456, 0]
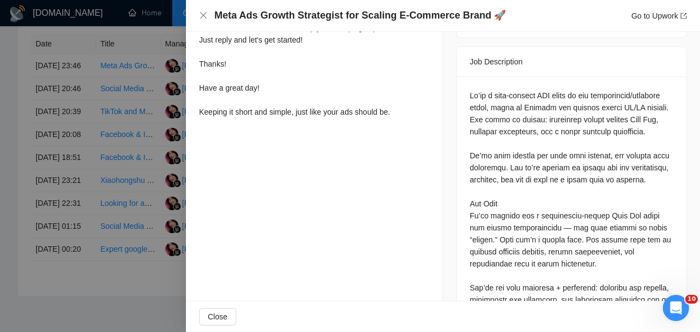
click at [157, 199] on div at bounding box center [350, 166] width 700 height 332
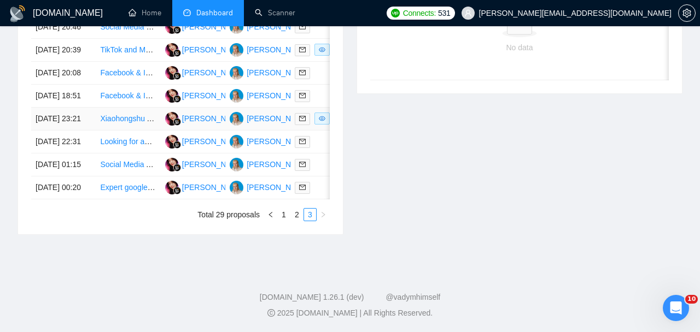
scroll to position [562, 0]
click at [297, 221] on link "2" at bounding box center [297, 215] width 12 height 12
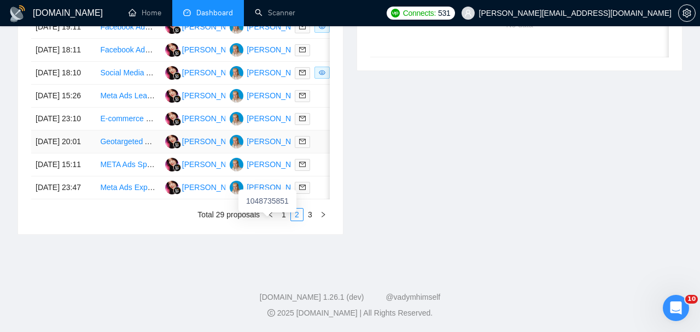
scroll to position [579, 0]
click at [320, 194] on div at bounding box center [323, 187] width 56 height 13
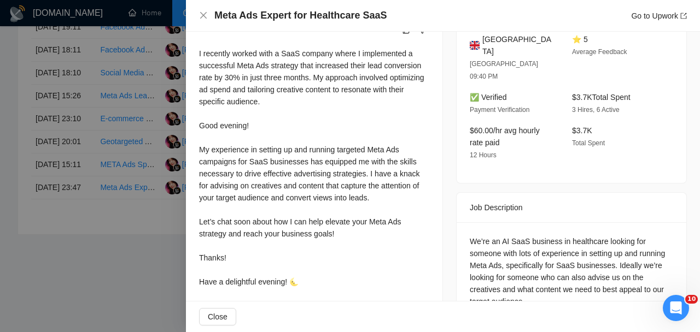
scroll to position [321, 0]
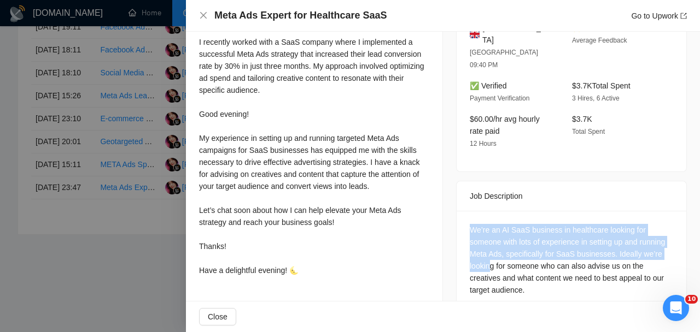
drag, startPoint x: 472, startPoint y: 203, endPoint x: 534, endPoint y: 234, distance: 69.7
click at [534, 234] on div "We’re an AI SaaS business in healthcare looking for someone with lots of experi…" at bounding box center [570, 260] width 203 height 72
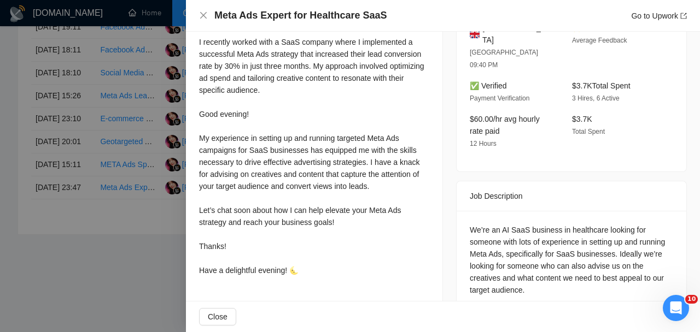
click at [365, 197] on div "I recently worked with a SaaS company where I implemented a successful Meta Ads…" at bounding box center [314, 156] width 230 height 240
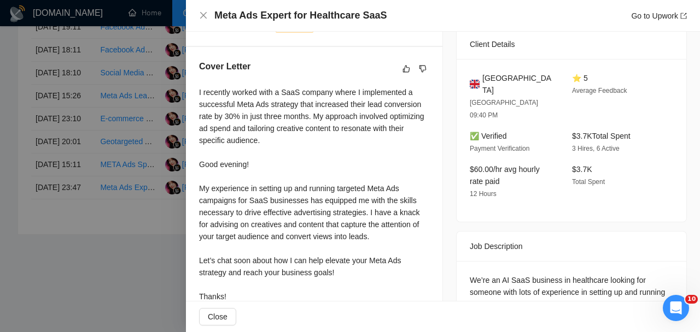
scroll to position [240, 0]
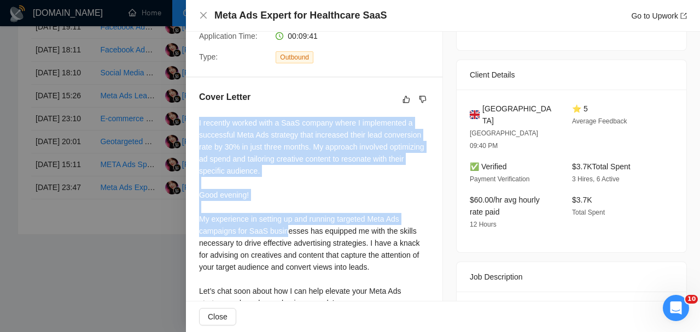
drag, startPoint x: 194, startPoint y: 126, endPoint x: 303, endPoint y: 267, distance: 178.8
click at [303, 265] on div "Cover Letter I recently worked with a SaaS company where I implemented a succes…" at bounding box center [314, 226] width 256 height 297
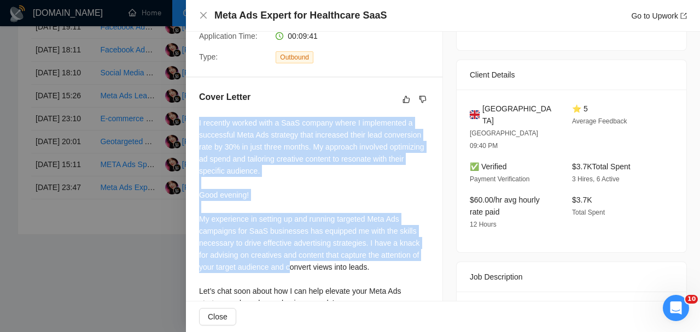
scroll to position [321, 0]
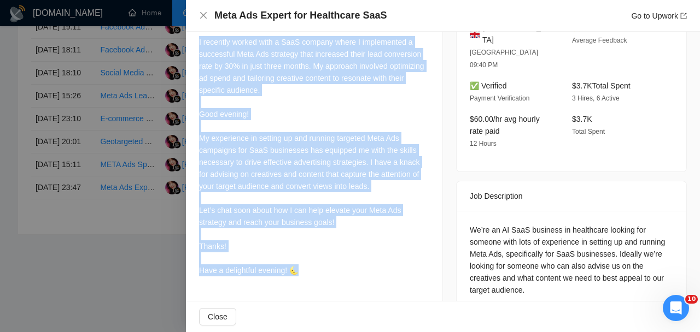
click at [297, 273] on div "I recently worked with a SaaS company where I implemented a successful Meta Ads…" at bounding box center [314, 156] width 230 height 240
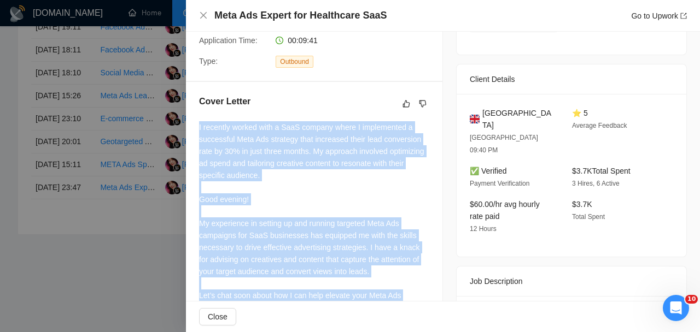
scroll to position [236, 0]
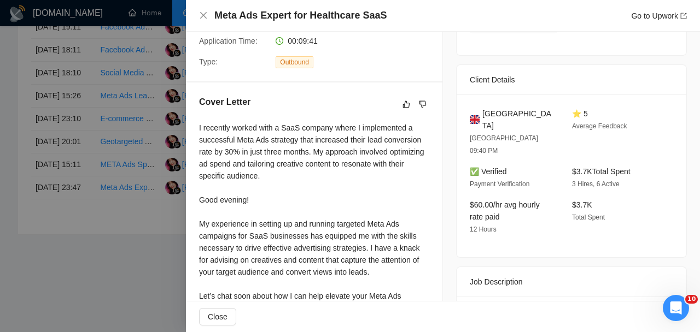
click at [179, 147] on div at bounding box center [350, 166] width 700 height 332
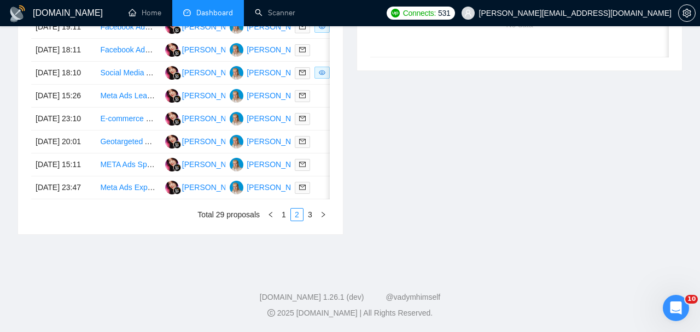
click at [332, 226] on div "Date Title Manager Freelancer Status [DATE] 20:41 Retargeting Ads Setup for Eco…" at bounding box center [180, 85] width 325 height 299
click at [305, 171] on span at bounding box center [302, 165] width 15 height 12
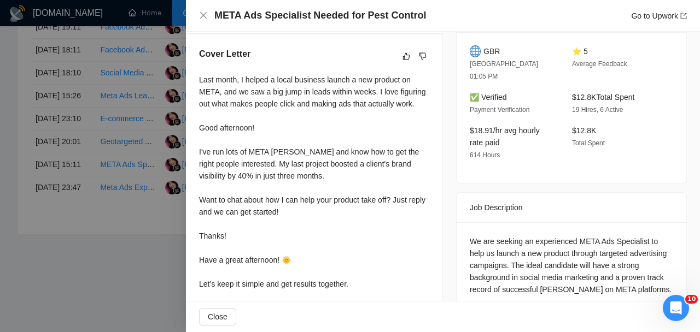
scroll to position [300, 0]
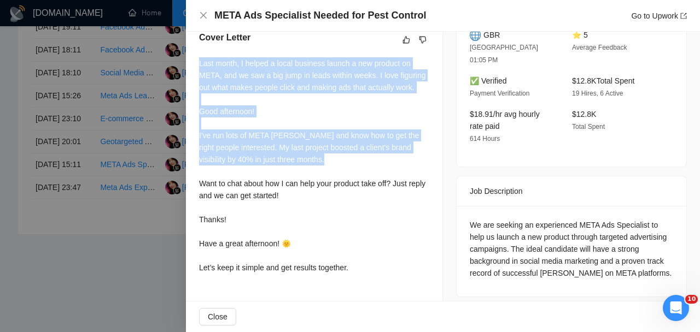
drag, startPoint x: 200, startPoint y: 60, endPoint x: 287, endPoint y: 181, distance: 149.5
click at [289, 181] on div "Last month, I helped a local business launch a new product on META, and we saw …" at bounding box center [314, 165] width 230 height 216
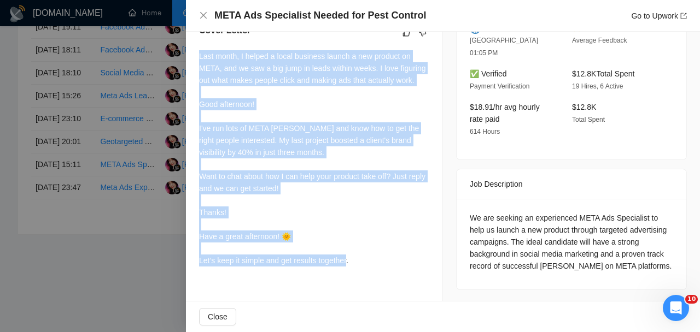
click at [356, 267] on div "Last month, I helped a local business launch a new product on META, and we saw …" at bounding box center [314, 158] width 230 height 216
click at [102, 220] on div at bounding box center [350, 166] width 700 height 332
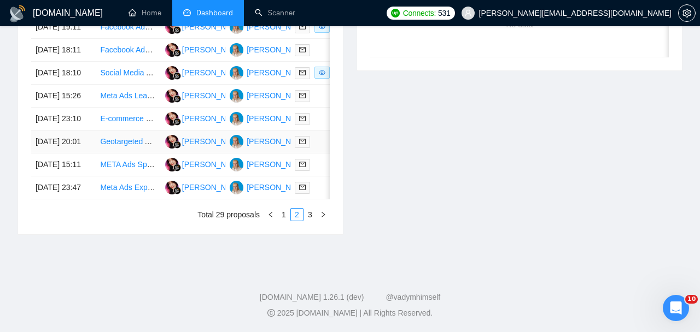
click at [320, 148] on div at bounding box center [323, 142] width 56 height 13
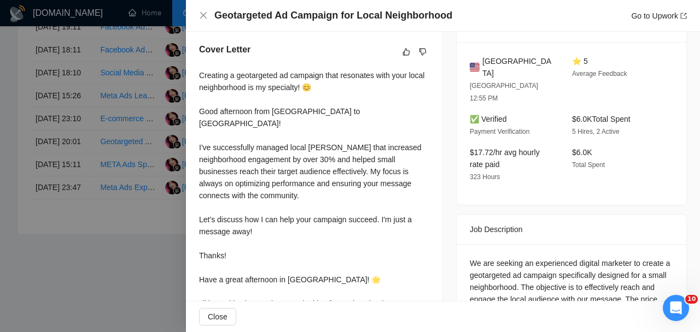
scroll to position [280, 0]
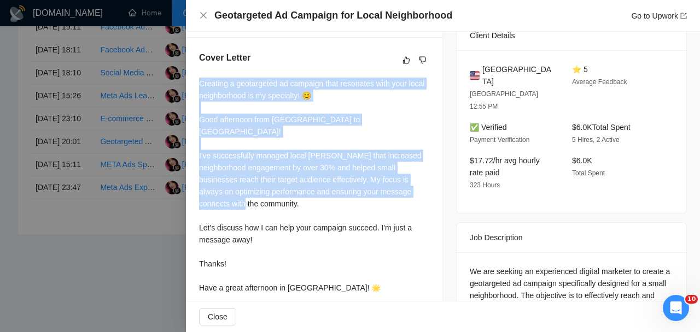
drag, startPoint x: 198, startPoint y: 84, endPoint x: 316, endPoint y: 250, distance: 203.5
click at [316, 248] on div "Creating a geotargeted ad campaign that resonates with your local neighborhood …" at bounding box center [314, 204] width 230 height 252
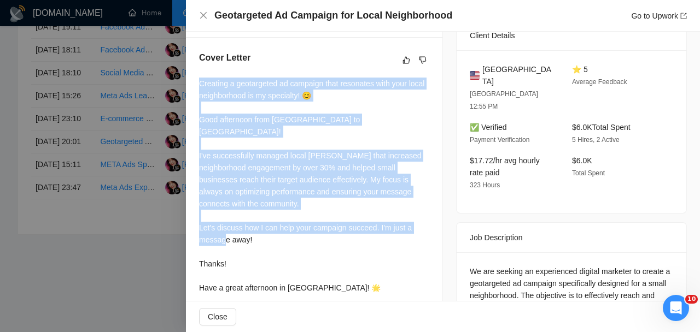
scroll to position [369, 0]
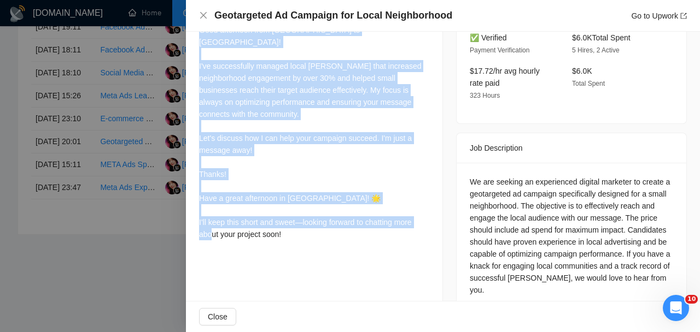
click at [286, 225] on div "Creating a geotargeted ad campaign that resonates with your local neighborhood …" at bounding box center [314, 114] width 230 height 252
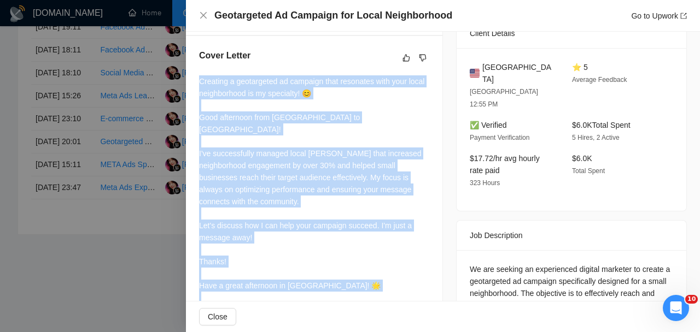
scroll to position [281, 0]
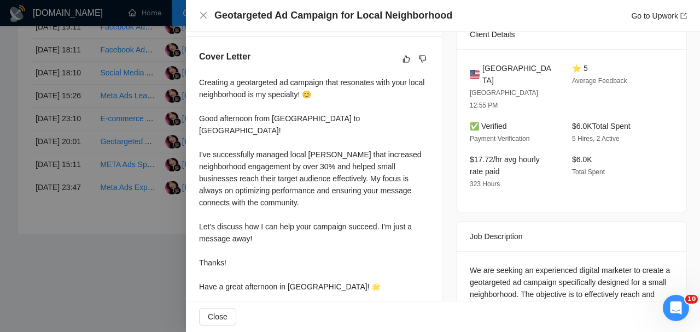
click at [179, 193] on div at bounding box center [350, 166] width 700 height 332
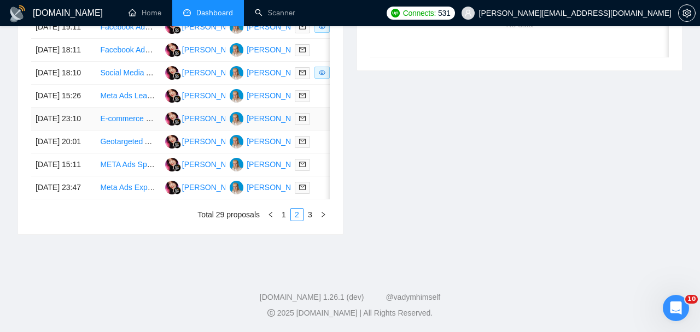
click at [325, 125] on div at bounding box center [323, 119] width 56 height 13
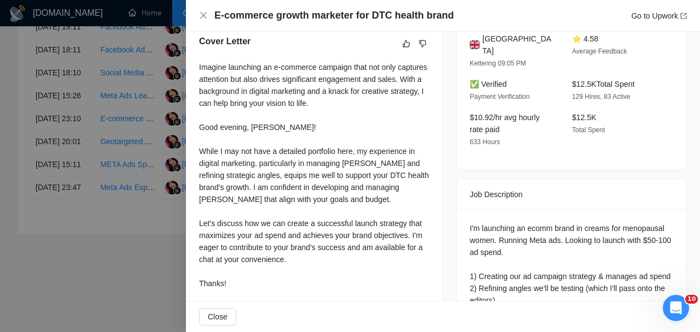
scroll to position [293, 0]
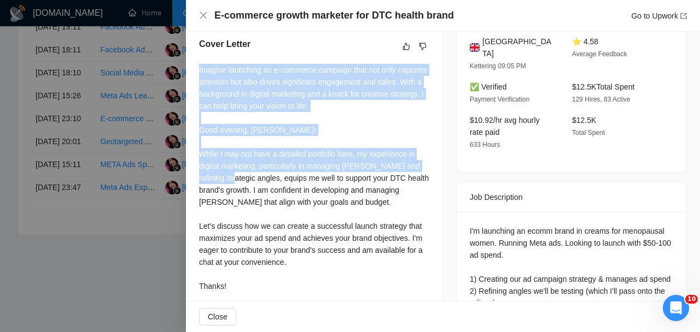
drag, startPoint x: 198, startPoint y: 67, endPoint x: 270, endPoint y: 183, distance: 136.2
click at [270, 183] on div "Imagine launching an e-commerce campaign that not only captures attention but a…" at bounding box center [314, 208] width 230 height 289
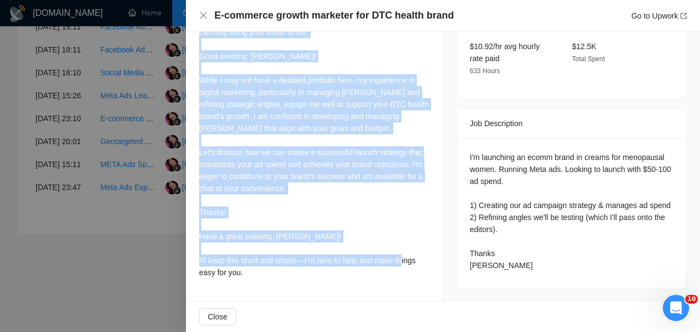
click at [249, 274] on div "Imagine launching an e-commerce campaign that not only captures attention but a…" at bounding box center [314, 134] width 230 height 289
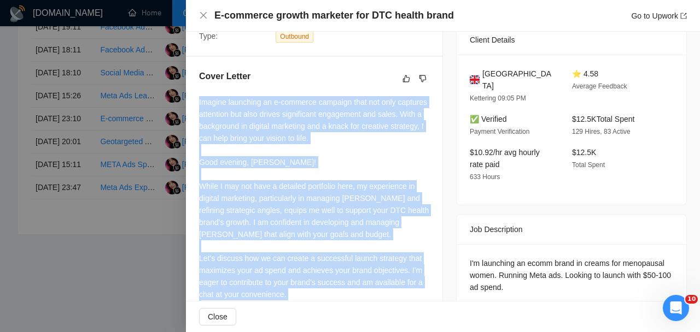
scroll to position [33, 0]
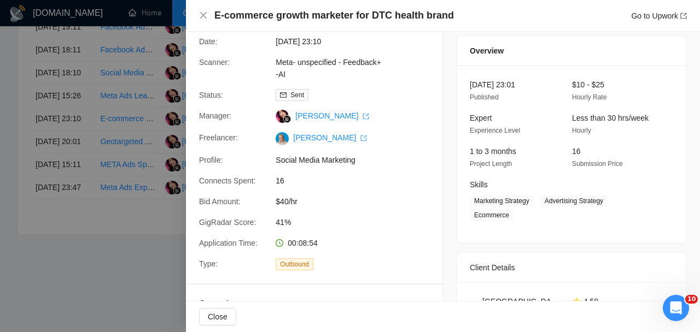
click at [144, 92] on div at bounding box center [350, 166] width 700 height 332
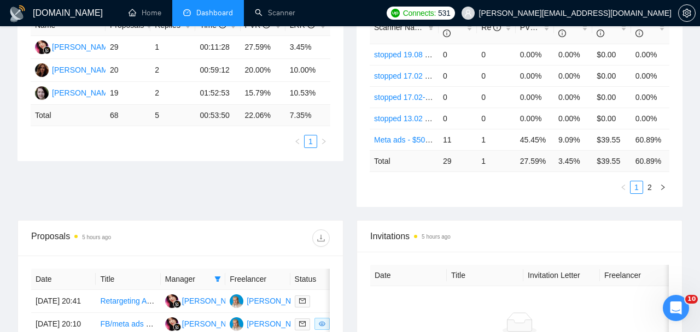
scroll to position [0, 0]
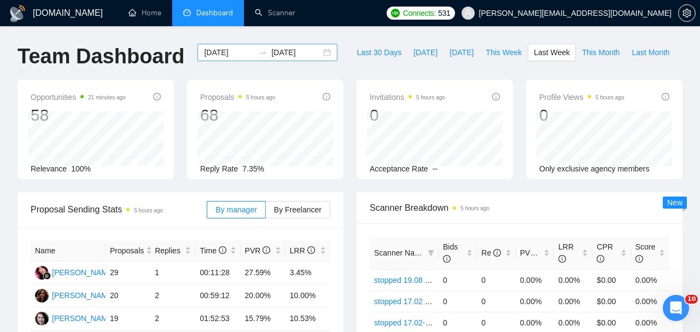
click at [232, 44] on div "[DATE] [DATE]" at bounding box center [267, 52] width 140 height 17
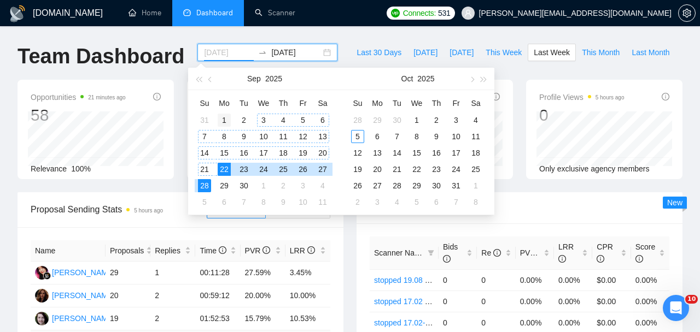
type input "[DATE]"
click at [220, 122] on div "1" at bounding box center [224, 120] width 13 height 13
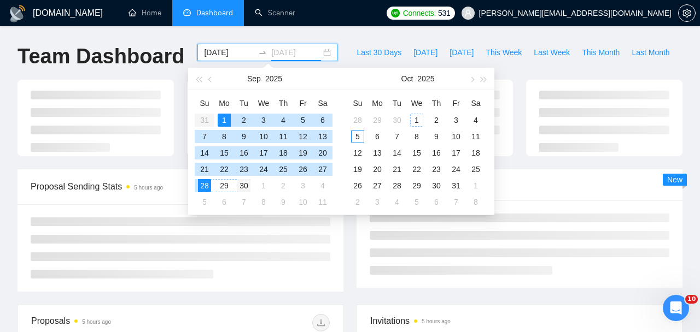
type input "[DATE]"
click at [244, 181] on div "30" at bounding box center [243, 185] width 13 height 13
